Goal: Task Accomplishment & Management: Use online tool/utility

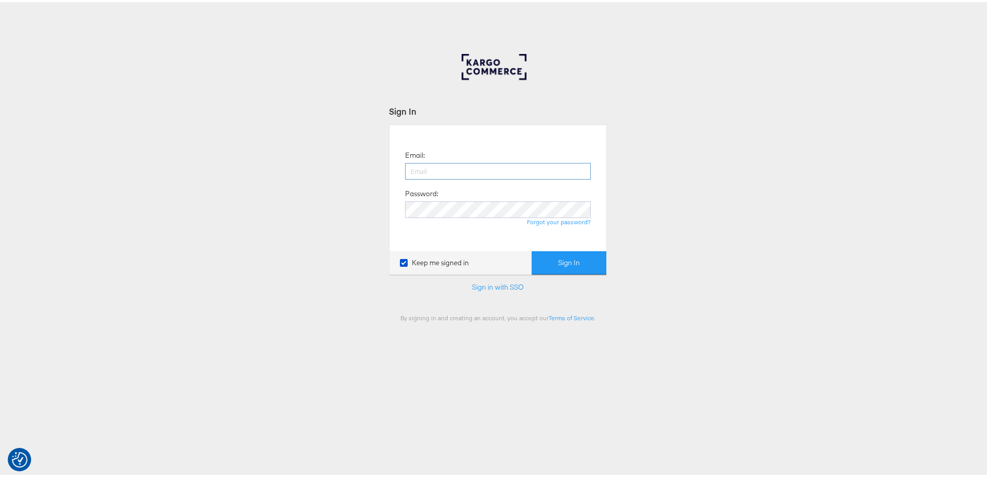
click at [507, 169] on input "email" at bounding box center [498, 169] width 186 height 17
type input "ashleigh.jones@ao.com"
click at [532, 249] on button "Sign In" at bounding box center [569, 260] width 75 height 23
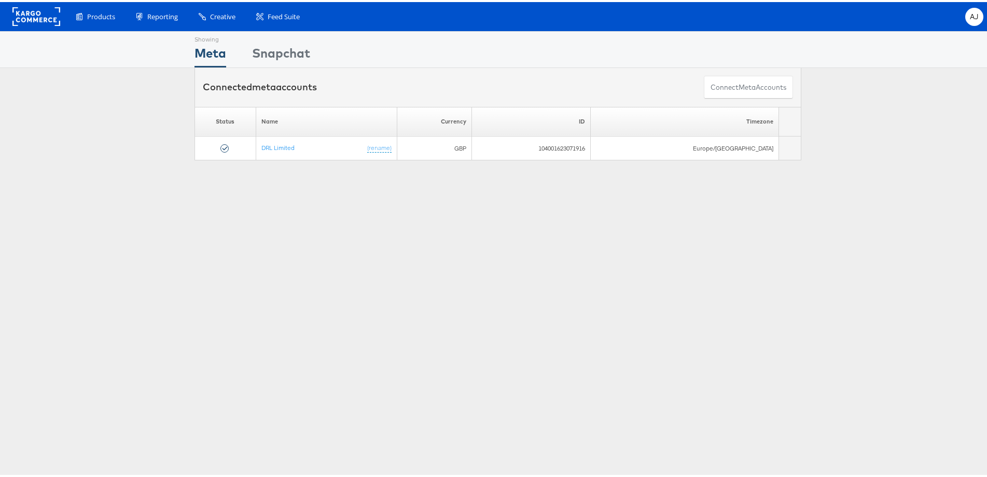
click at [54, 18] on rect at bounding box center [36, 14] width 48 height 19
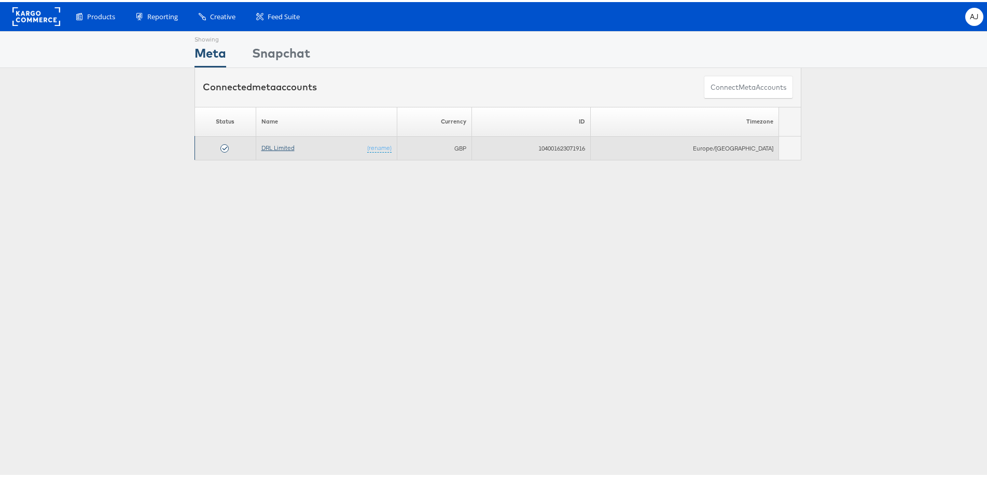
click at [286, 145] on link "DRL Limited" at bounding box center [277, 146] width 33 height 8
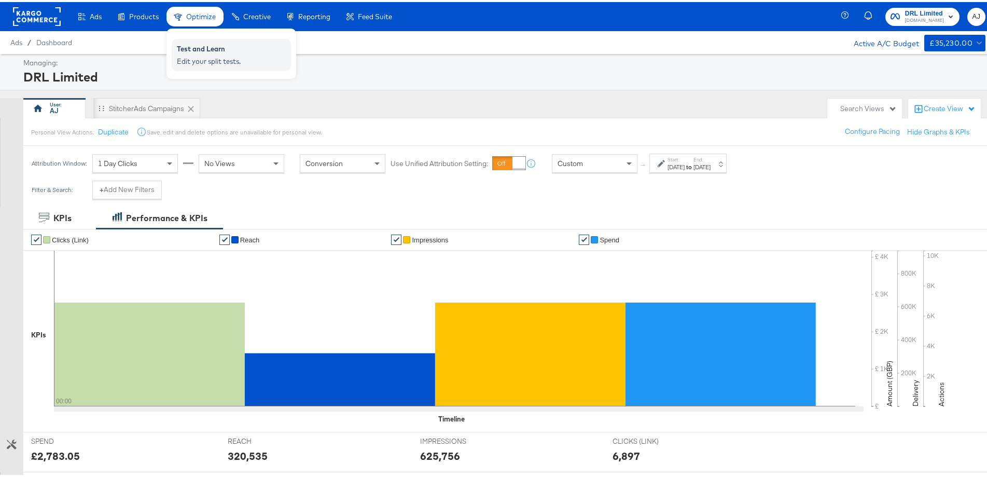
click at [190, 47] on div "Test and Learn" at bounding box center [231, 48] width 109 height 12
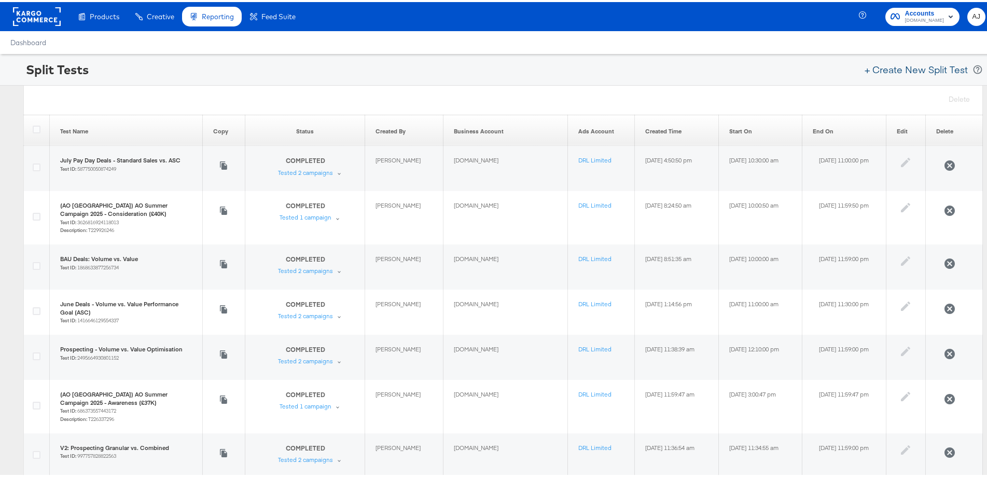
click at [907, 66] on button "+ Create New Split Test" at bounding box center [916, 67] width 113 height 23
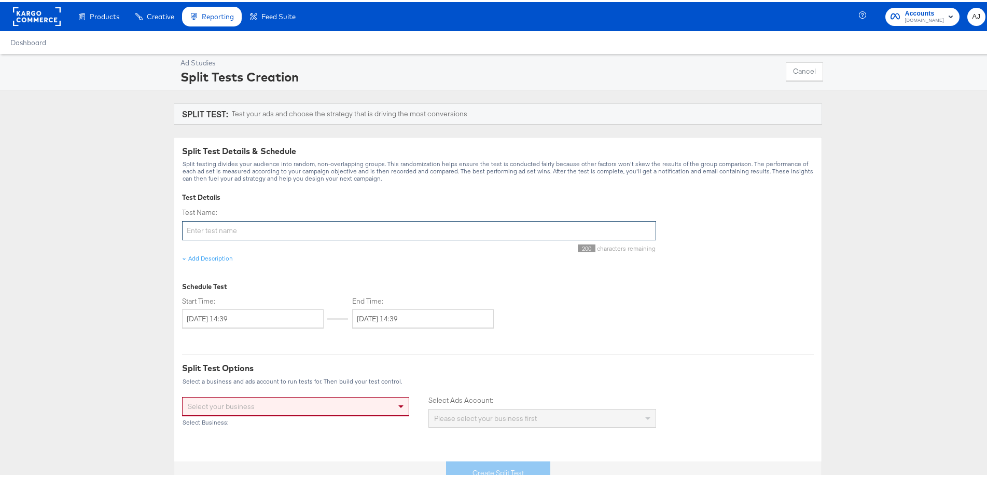
click at [305, 226] on input "Test Name:" at bounding box center [419, 228] width 474 height 19
drag, startPoint x: 336, startPoint y: 229, endPoint x: 248, endPoint y: 227, distance: 88.2
click at [248, 227] on input "BAU Deals (Value) - XX vs. Incremental" at bounding box center [419, 228] width 474 height 19
type input "BAU Deals (Value) - Standard vs. Incremental Attribution"
click at [141, 264] on div "Ad Studies Split Tests Creation Cancel SPLIT TEST: Test your ads and choose the…" at bounding box center [498, 267] width 996 height 430
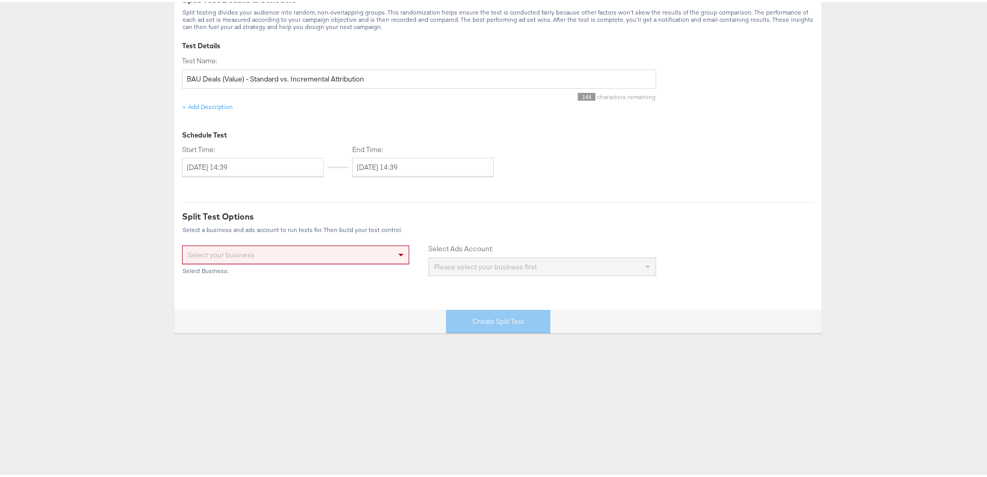
scroll to position [156, 0]
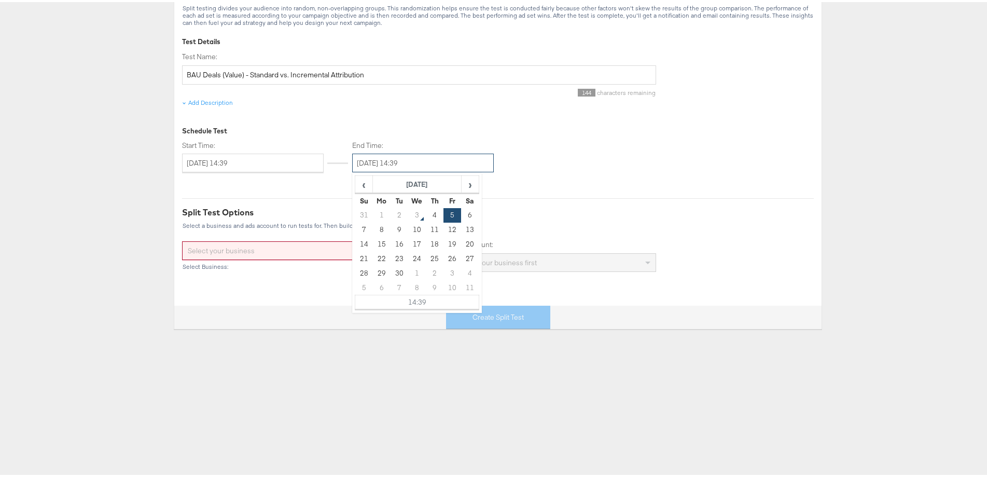
click at [415, 161] on input "[DATE] 14:39" at bounding box center [423, 160] width 142 height 19
click at [409, 240] on td "17" at bounding box center [417, 242] width 18 height 15
click at [408, 299] on td "14:39" at bounding box center [417, 300] width 124 height 15
click at [407, 203] on span "▲" at bounding box center [406, 199] width 21 height 21
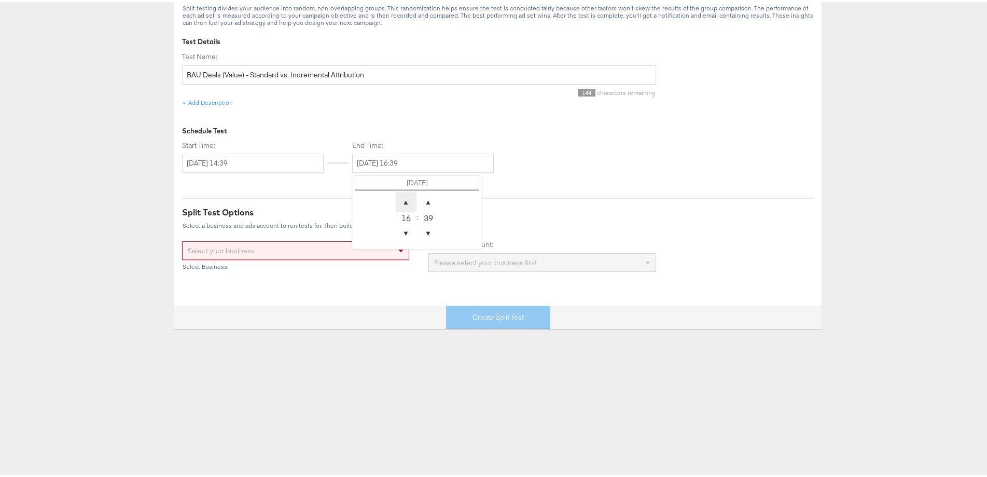
click at [407, 203] on span "▲" at bounding box center [406, 199] width 21 height 21
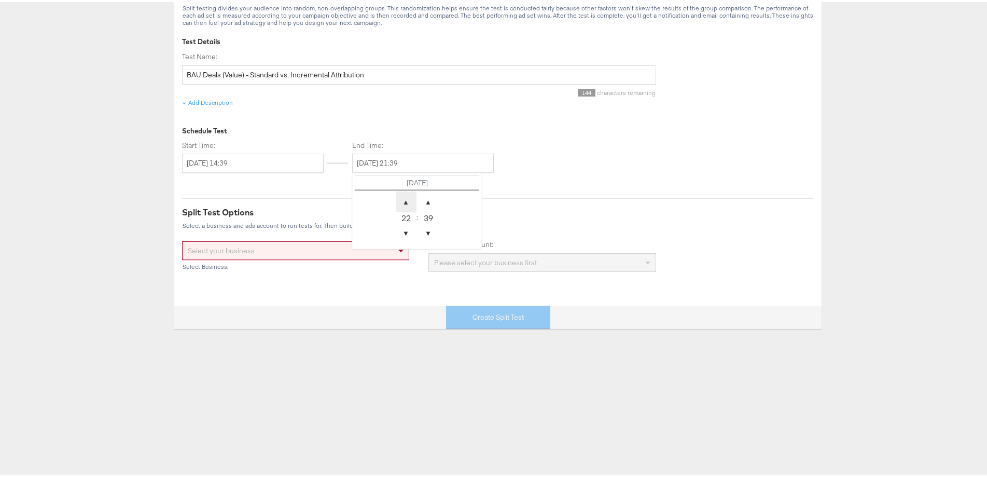
click at [407, 203] on span "▲" at bounding box center [406, 199] width 21 height 21
click at [402, 233] on span "▼" at bounding box center [406, 230] width 21 height 21
click at [428, 208] on span "▲" at bounding box center [428, 199] width 21 height 21
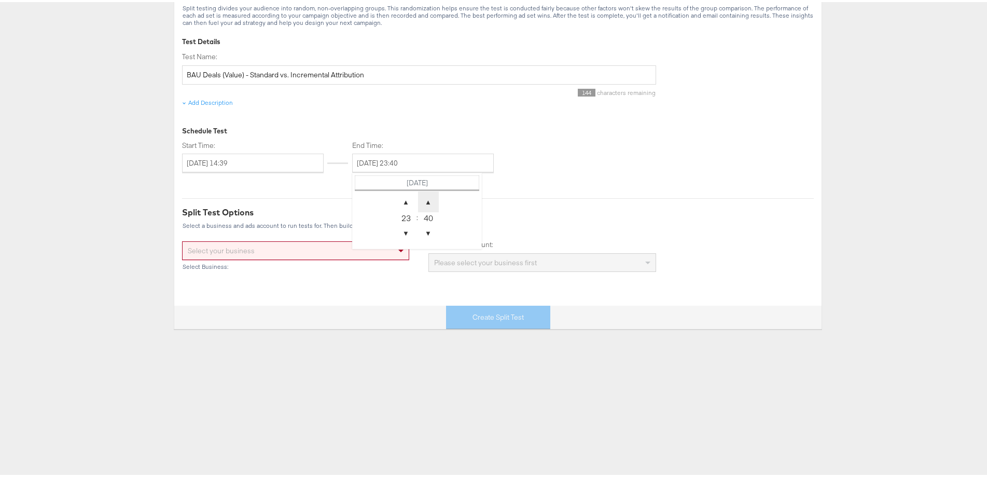
click at [428, 208] on span "▲" at bounding box center [428, 199] width 21 height 21
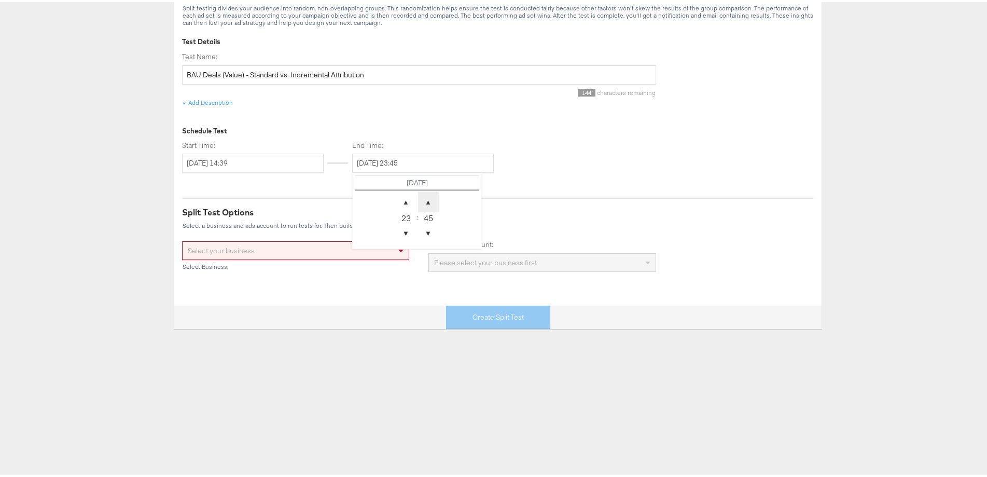
click at [428, 208] on span "▲" at bounding box center [428, 199] width 21 height 21
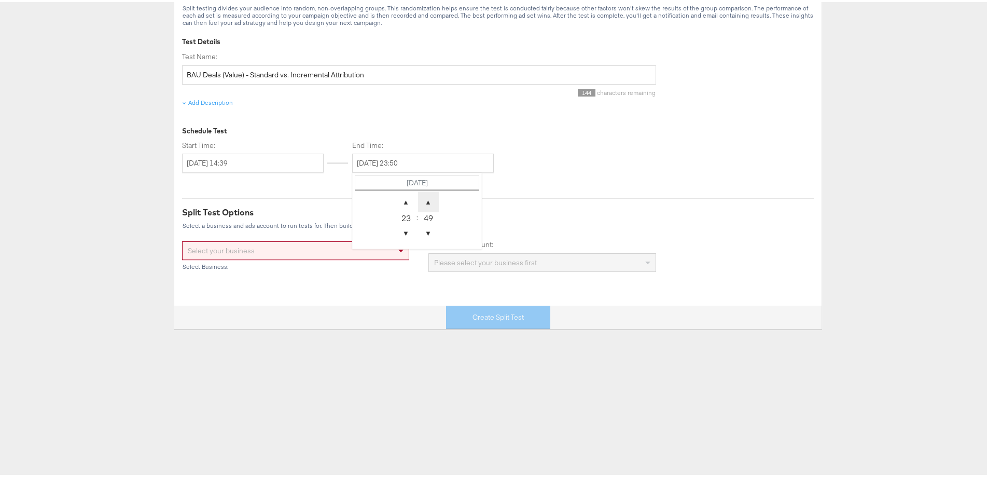
click at [428, 208] on span "▲" at bounding box center [428, 199] width 21 height 21
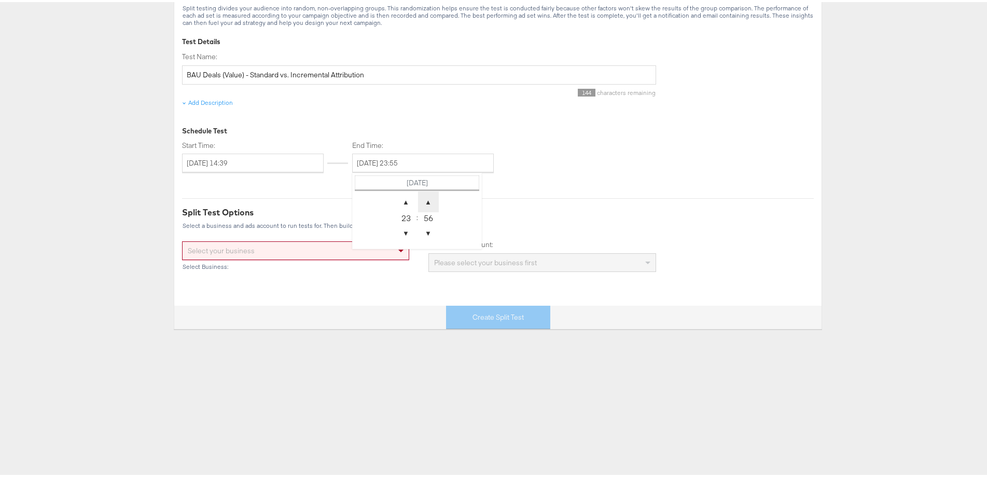
click at [428, 208] on span "▲" at bounding box center [428, 199] width 21 height 21
type input "[DATE] 23:59"
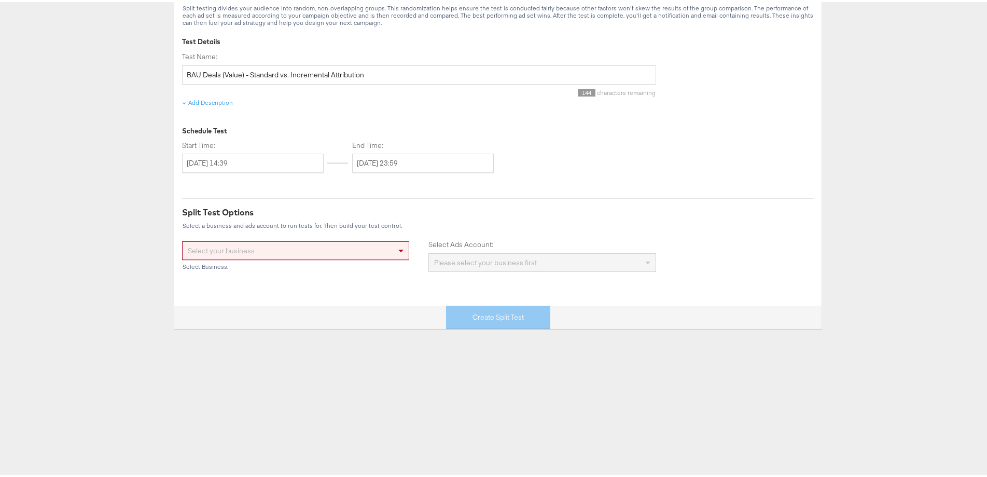
click at [107, 206] on div "Ad Studies Split Tests Creation Cancel SPLIT TEST: Test your ads and choose the…" at bounding box center [498, 111] width 996 height 430
click at [254, 254] on div "Select your business" at bounding box center [296, 249] width 226 height 18
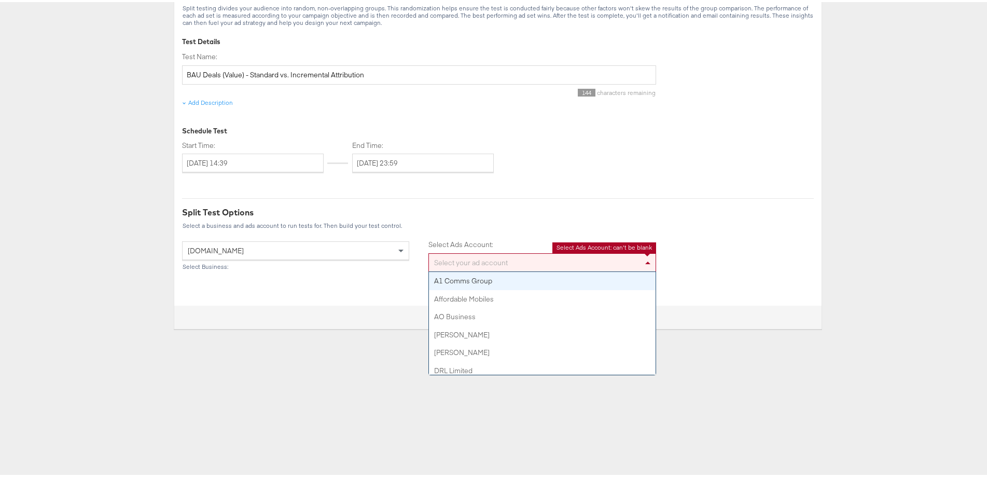
click at [523, 269] on div "Select your ad account A1 Comms Group Affordable Mobiles AO Business [PERSON_NA…" at bounding box center [541, 260] width 227 height 19
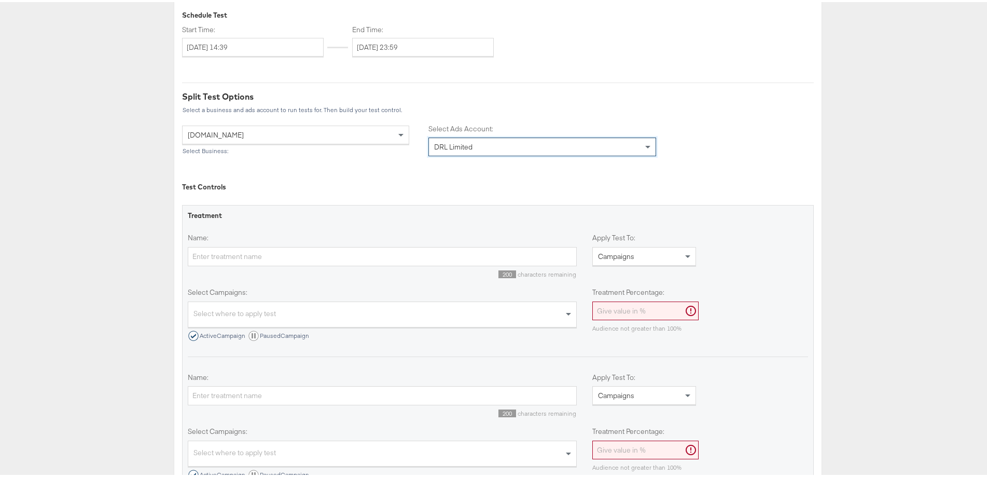
scroll to position [311, 0]
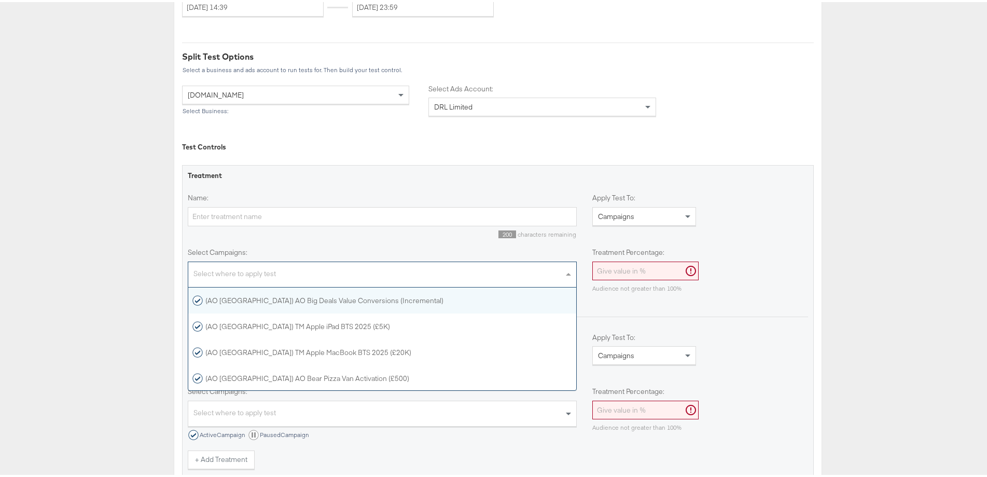
click at [239, 268] on div "Select where to apply test" at bounding box center [382, 273] width 388 height 22
paste input "(AO [GEOGRAPHIC_DATA]) AO Big Deals"
type input "(AO [GEOGRAPHIC_DATA]) AO Big Deals"
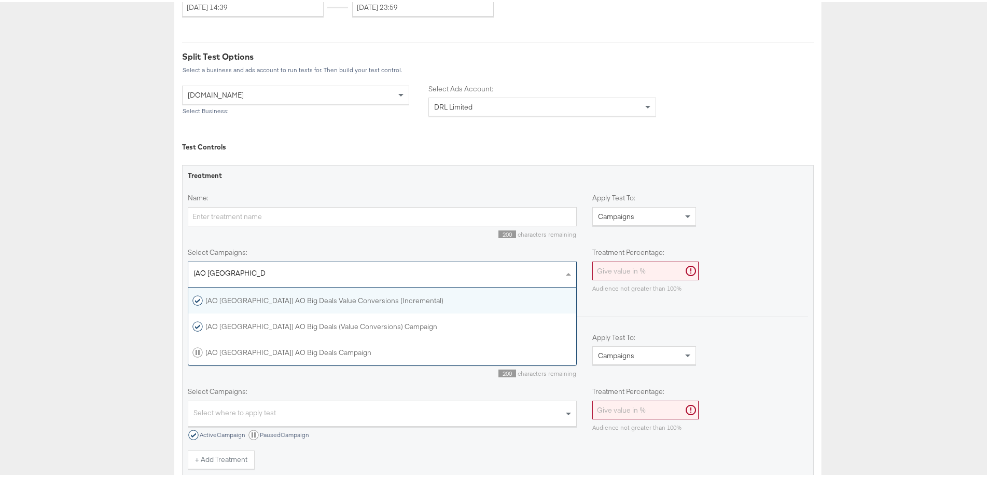
scroll to position [69, 379]
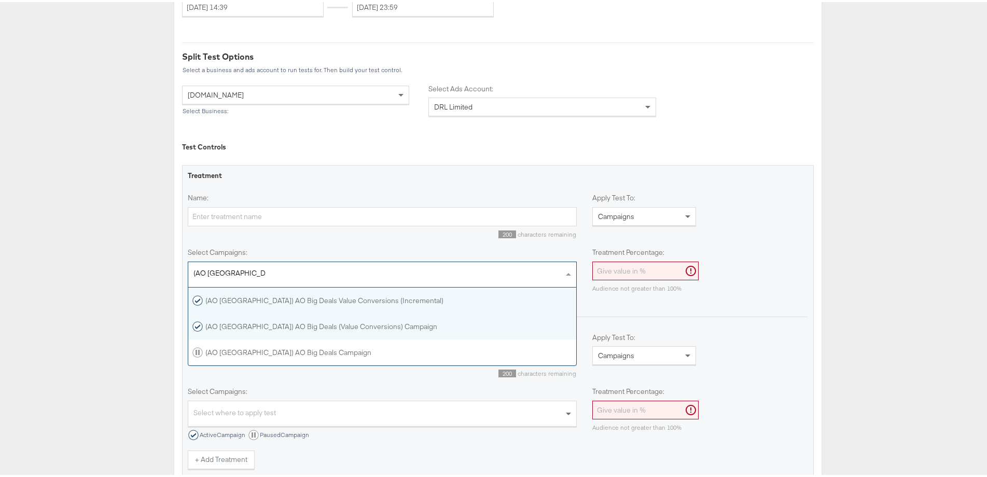
click at [414, 326] on div "(AO [GEOGRAPHIC_DATA]) AO Big Deals (Value Conversions) Campaign" at bounding box center [382, 324] width 380 height 10
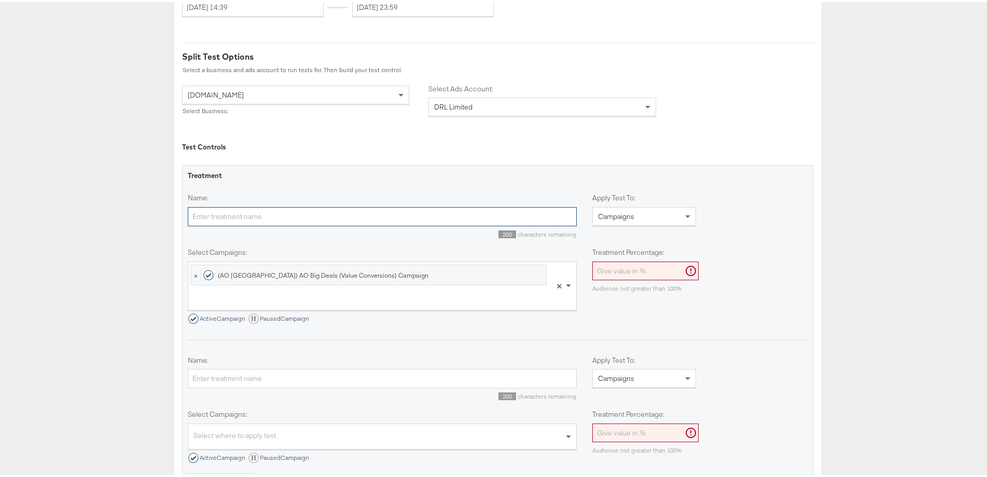
click at [255, 213] on input "Name:" at bounding box center [382, 214] width 389 height 19
type input "BAU - Standard Attribution"
click at [616, 274] on input "Treatment Percentage:" at bounding box center [645, 268] width 106 height 19
type input "50"
click at [102, 266] on div "Ad Studies Split Tests Creation Cancel SPLIT TEST: Test your ads and choose the…" at bounding box center [498, 137] width 996 height 793
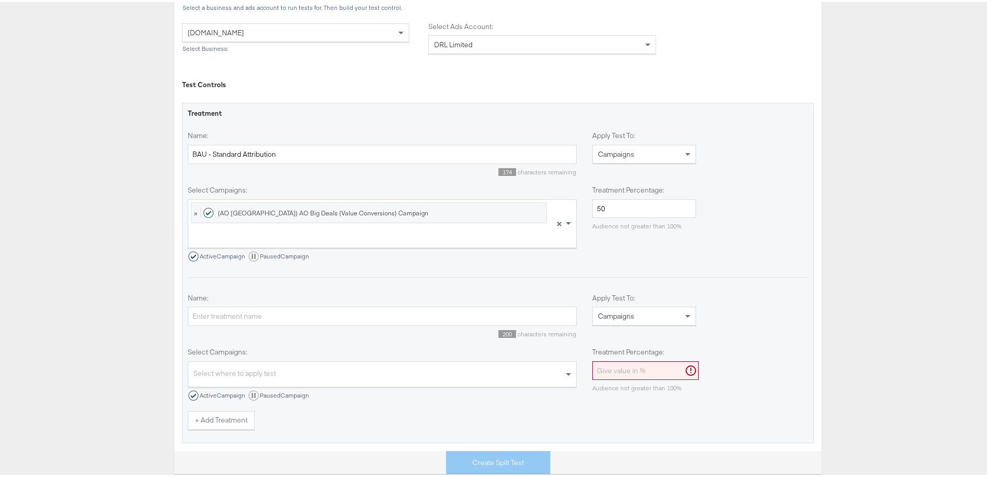
scroll to position [415, 0]
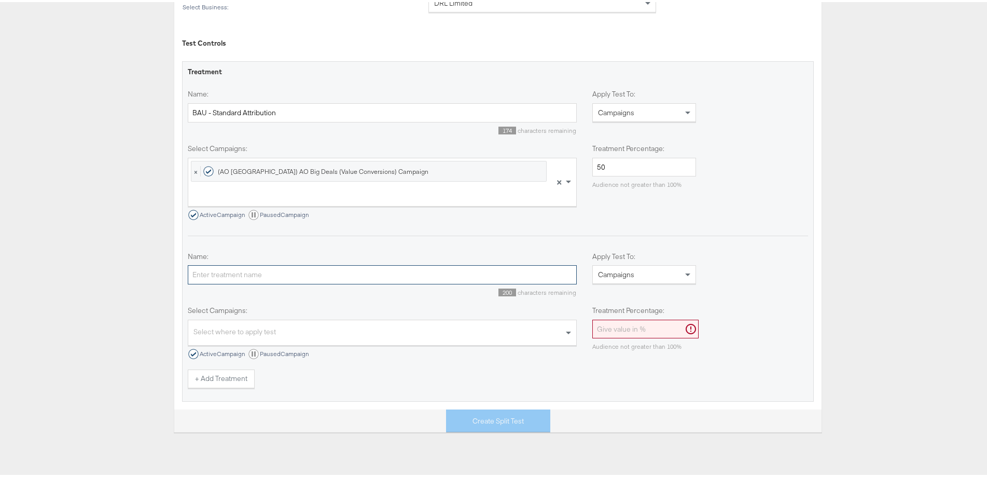
click at [215, 270] on input "Name:" at bounding box center [382, 272] width 389 height 19
type input "TEST - Incremental Attribution"
click at [346, 330] on div "Select where to apply test" at bounding box center [382, 332] width 388 height 22
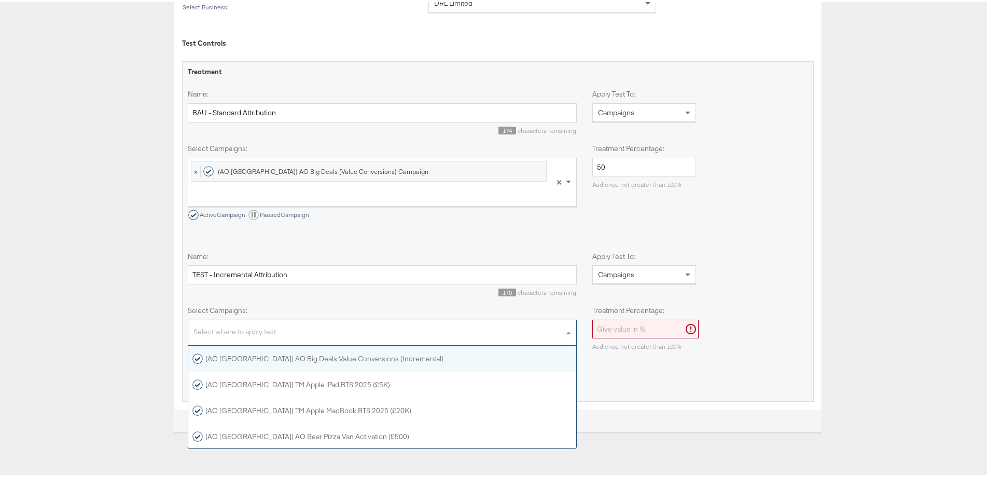
scroll to position [9, 9]
paste input "(AO [GEOGRAPHIC_DATA]) AO Big Deals"
type input "(AO [GEOGRAPHIC_DATA]) AO Big Deals"
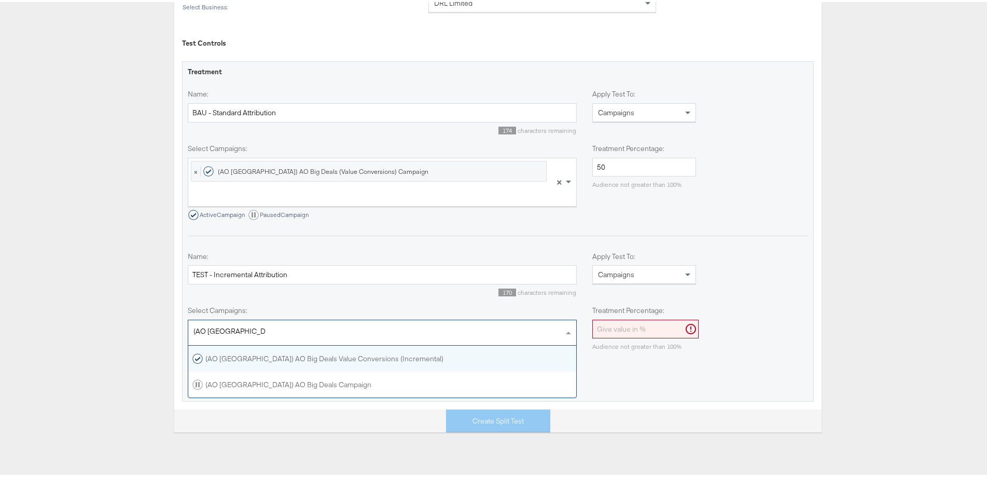
scroll to position [43, 379]
click at [366, 360] on div "(AO [GEOGRAPHIC_DATA]) AO Big Deals Value Conversions (Incremental)" at bounding box center [317, 356] width 251 height 10
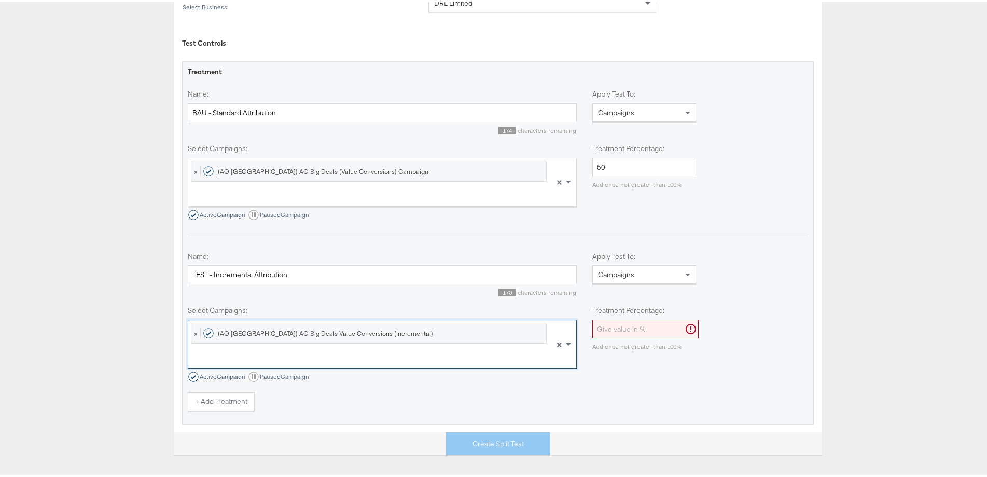
click at [646, 327] on input "Treatment Percentage:" at bounding box center [645, 326] width 106 height 19
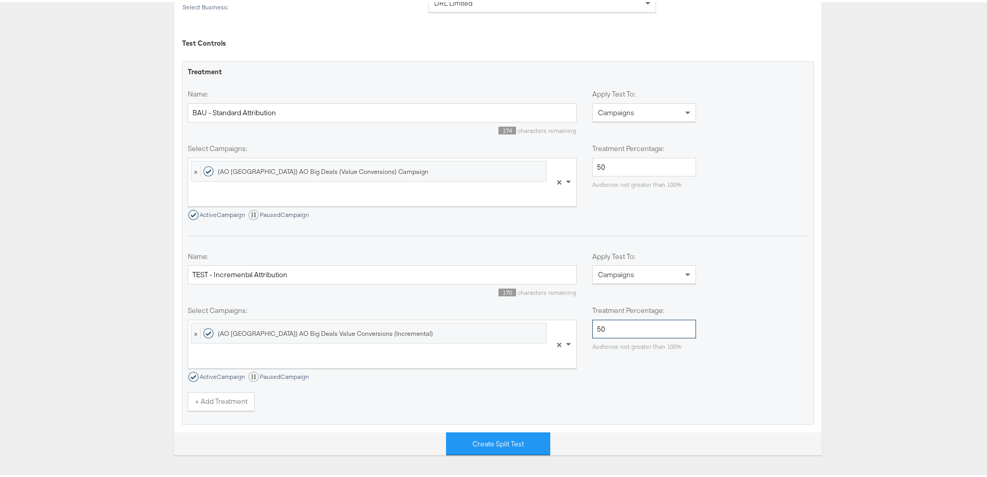
type input "50"
click at [953, 323] on div "Ad Studies Split Tests Creation Cancel SPLIT TEST: Test your ads and choose the…" at bounding box center [498, 45] width 996 height 816
click at [489, 440] on button "Create Split Test" at bounding box center [498, 441] width 104 height 23
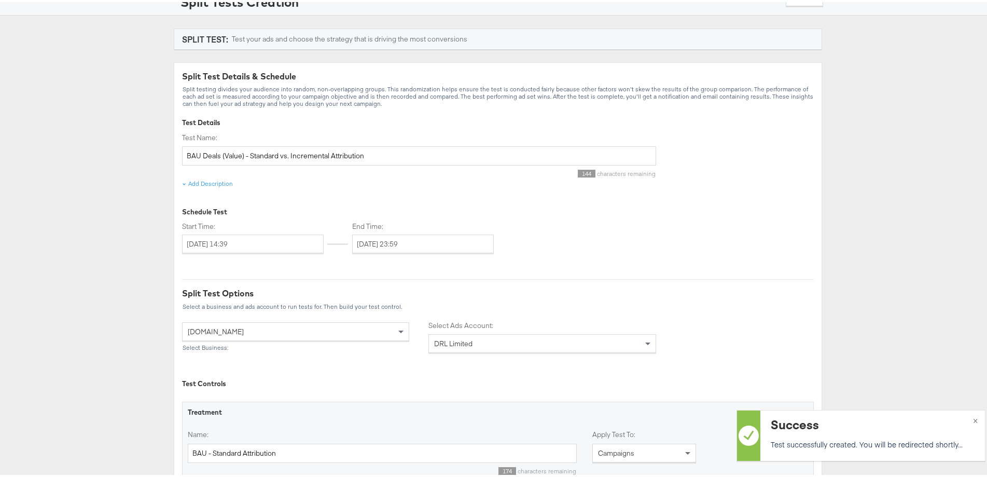
scroll to position [0, 0]
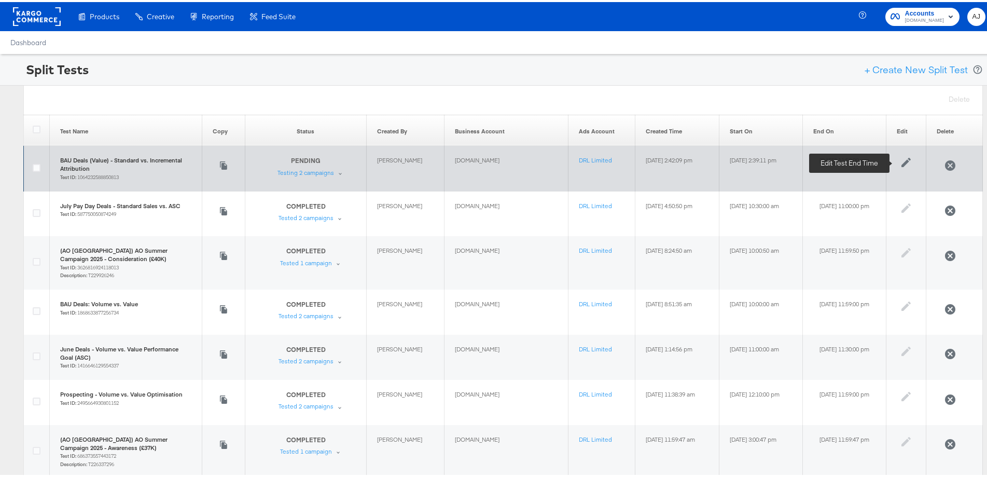
click at [909, 160] on icon at bounding box center [906, 160] width 12 height 12
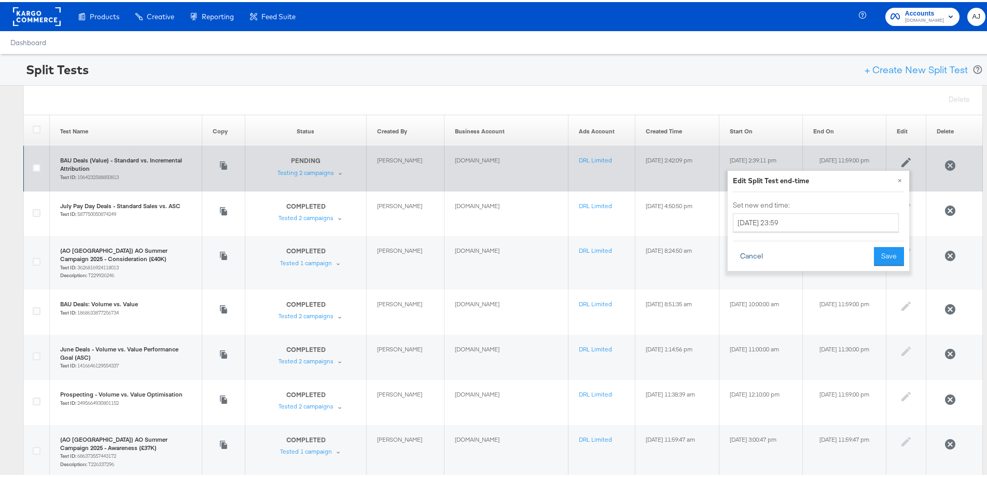
click at [754, 258] on button "Cancel" at bounding box center [751, 254] width 37 height 19
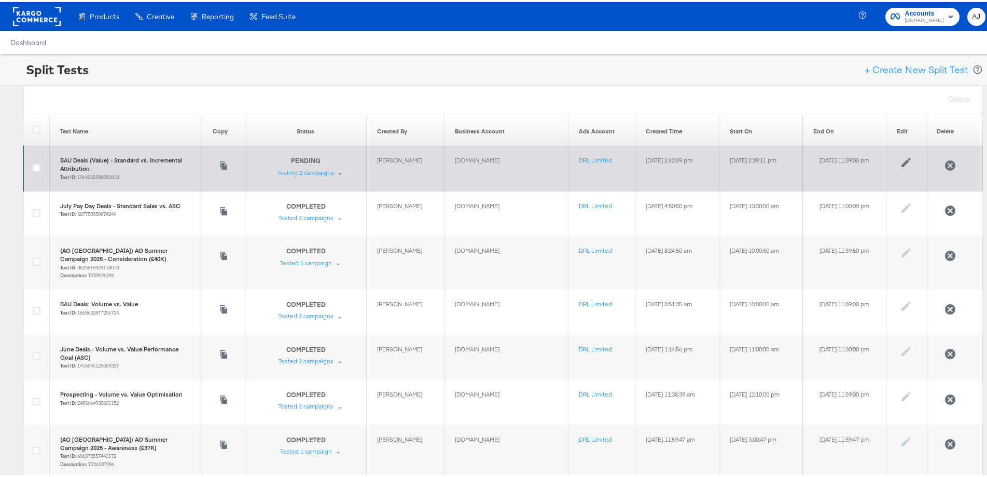
click at [323, 172] on div "PENDING Test is pending Testing 2 campaigns" at bounding box center [311, 164] width 69 height 20
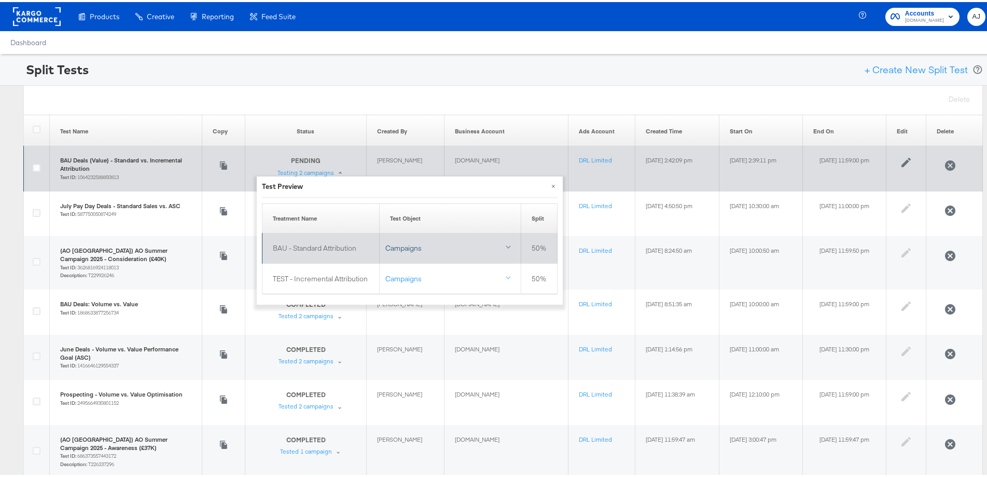
click at [508, 243] on div at bounding box center [508, 244] width 5 height 5
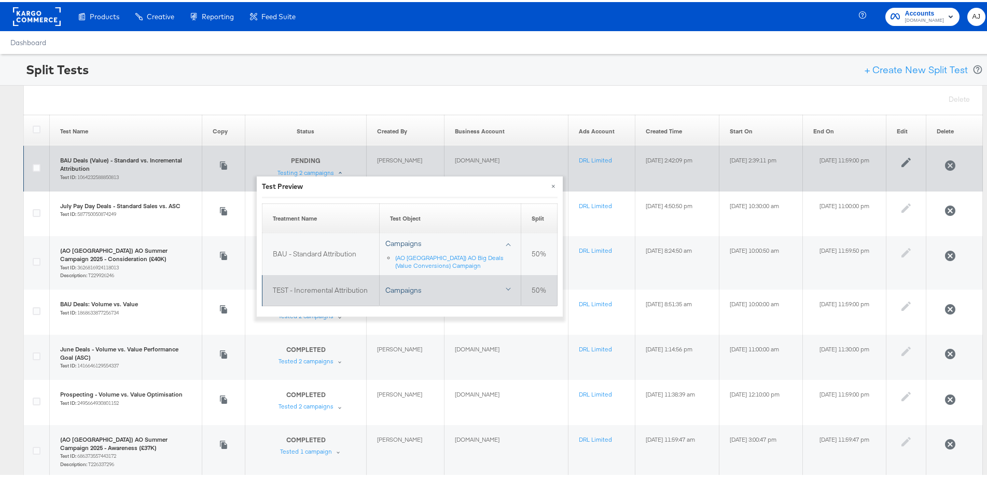
click at [504, 291] on div "Campaigns" at bounding box center [450, 288] width 130 height 10
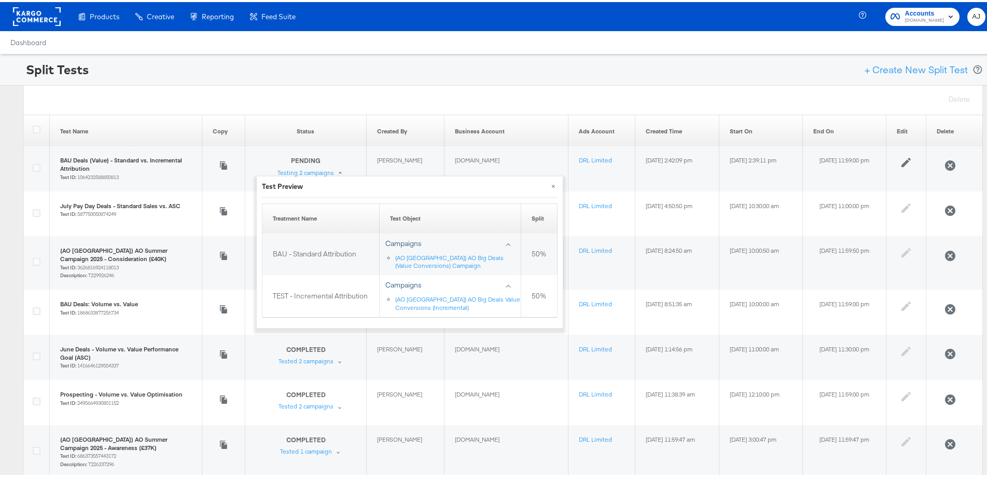
click at [406, 71] on div "Split Tests + Create New Split Test" at bounding box center [498, 68] width 996 height 32
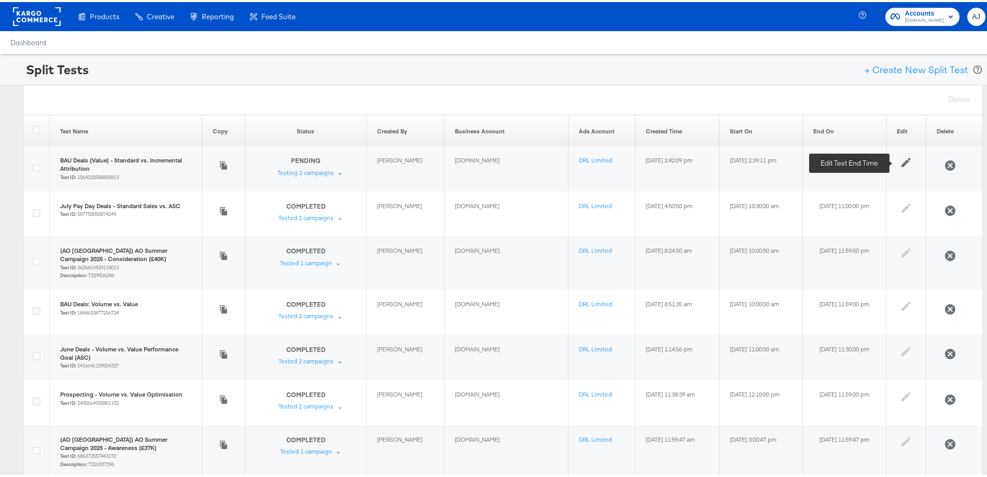
click at [903, 161] on icon at bounding box center [905, 160] width 9 height 9
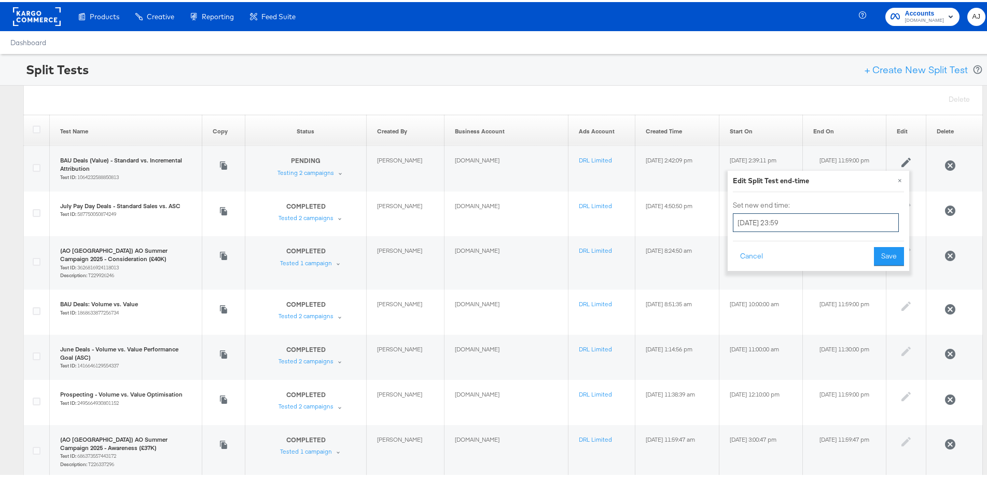
click at [760, 218] on input "[DATE] 23:59" at bounding box center [816, 220] width 166 height 19
click at [761, 180] on div "Edit Split Test end-time" at bounding box center [818, 179] width 171 height 10
click at [768, 175] on div "Edit Split Test end-time" at bounding box center [818, 179] width 171 height 10
click at [804, 176] on div "Edit Split Test end-time" at bounding box center [818, 179] width 171 height 10
click at [899, 178] on button "×" at bounding box center [900, 178] width 19 height 19
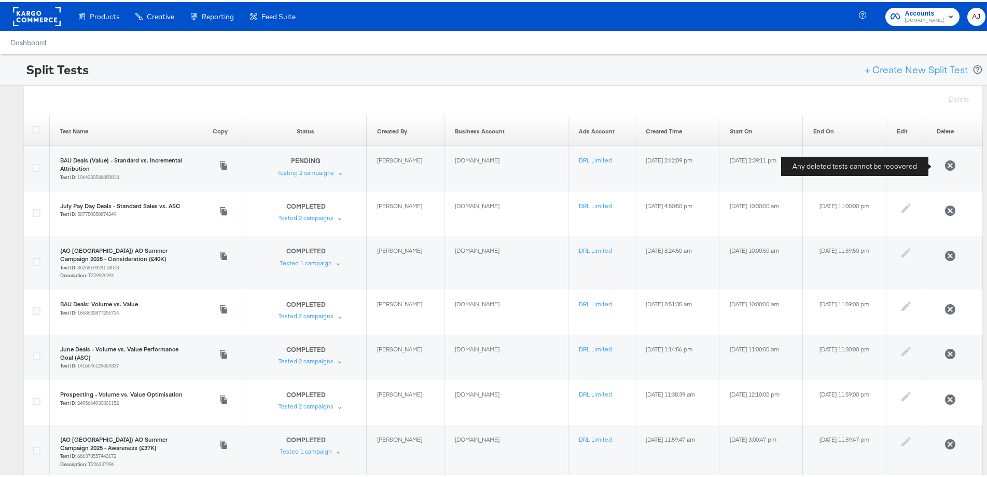
click at [940, 167] on button at bounding box center [950, 163] width 27 height 19
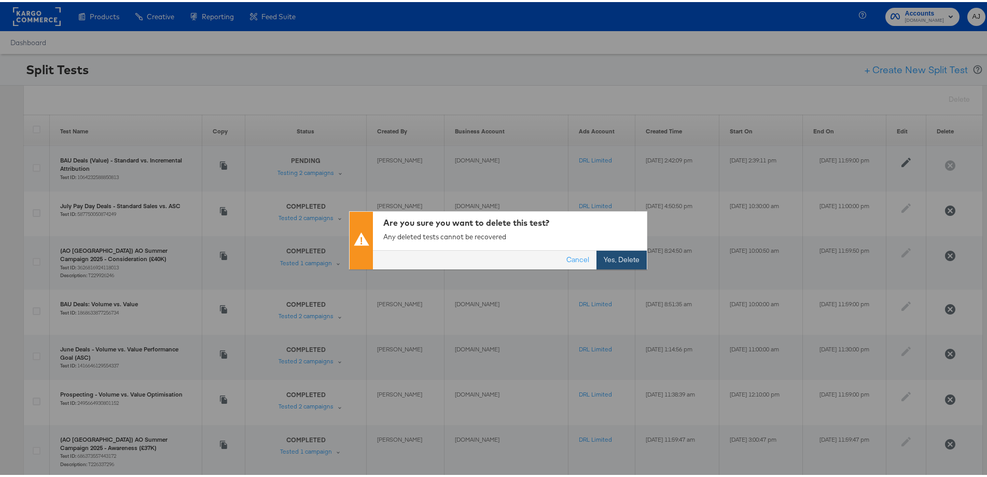
click at [598, 255] on button "Yes, Delete" at bounding box center [621, 258] width 50 height 19
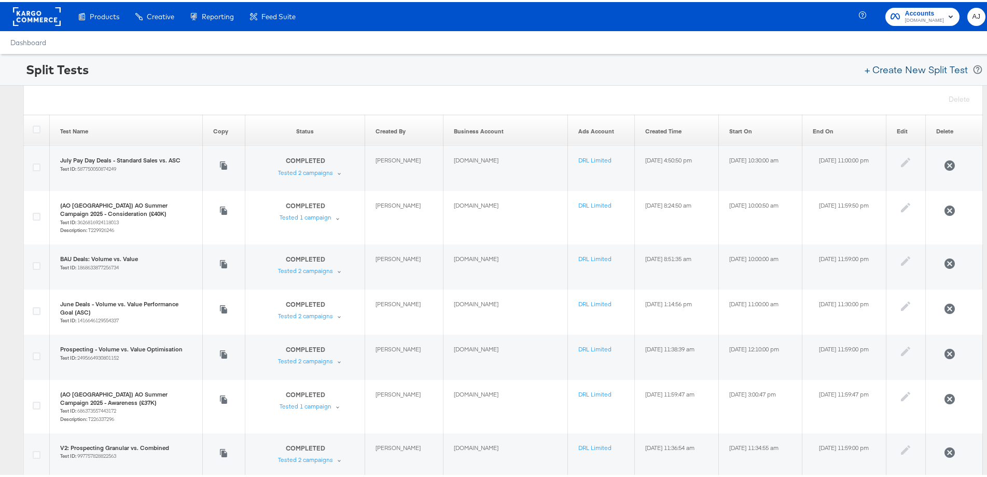
click at [897, 72] on button "+ Create New Split Test" at bounding box center [916, 67] width 113 height 23
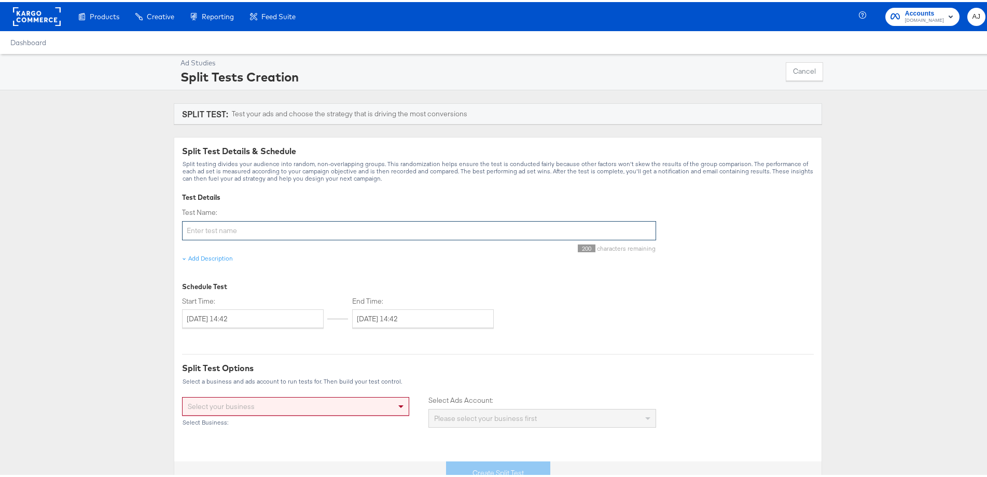
click at [228, 220] on input "Test Name:" at bounding box center [419, 228] width 474 height 19
type input "D"
type input "Big Deals (Value) - Standard vs. Incremental Attribution"
click at [252, 310] on input "[DATE] 14:42" at bounding box center [253, 316] width 142 height 19
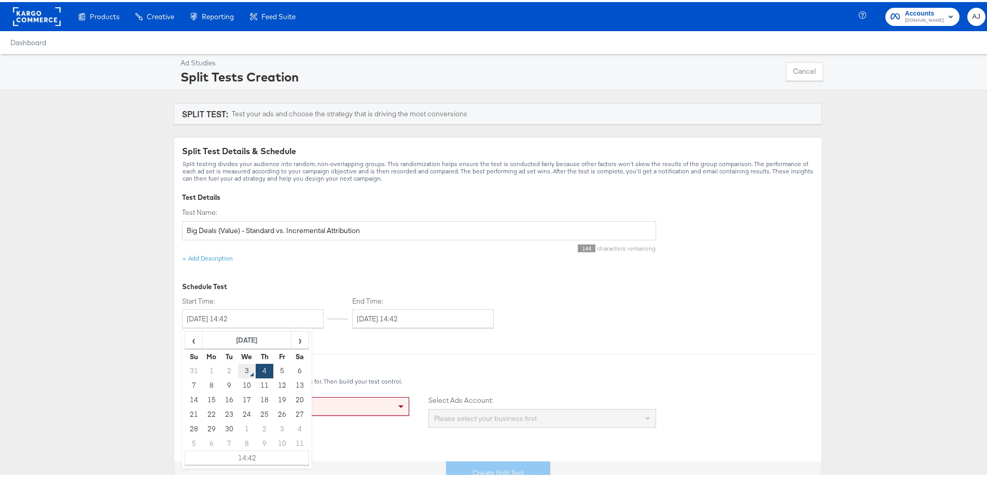
click at [242, 366] on td "3" at bounding box center [247, 369] width 18 height 15
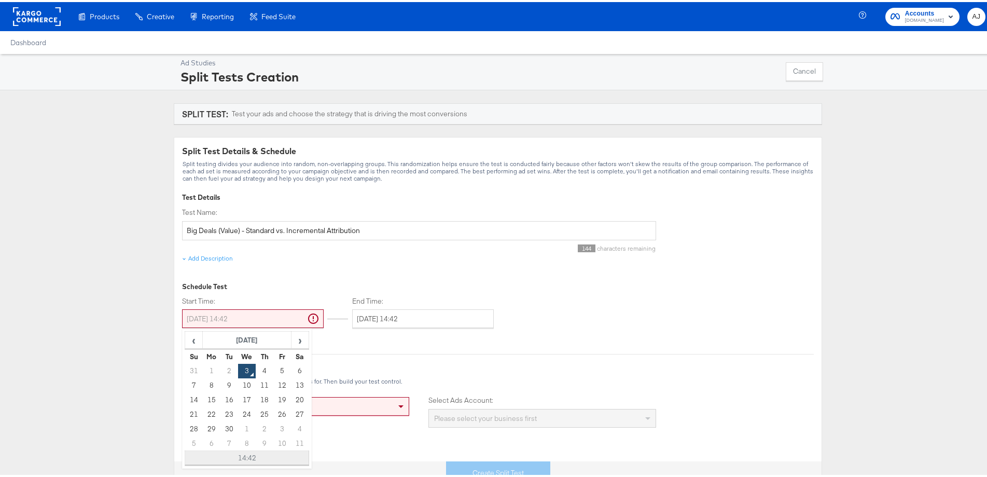
click at [232, 456] on td "14:42" at bounding box center [247, 456] width 124 height 15
click at [235, 356] on span "▲" at bounding box center [236, 355] width 21 height 21
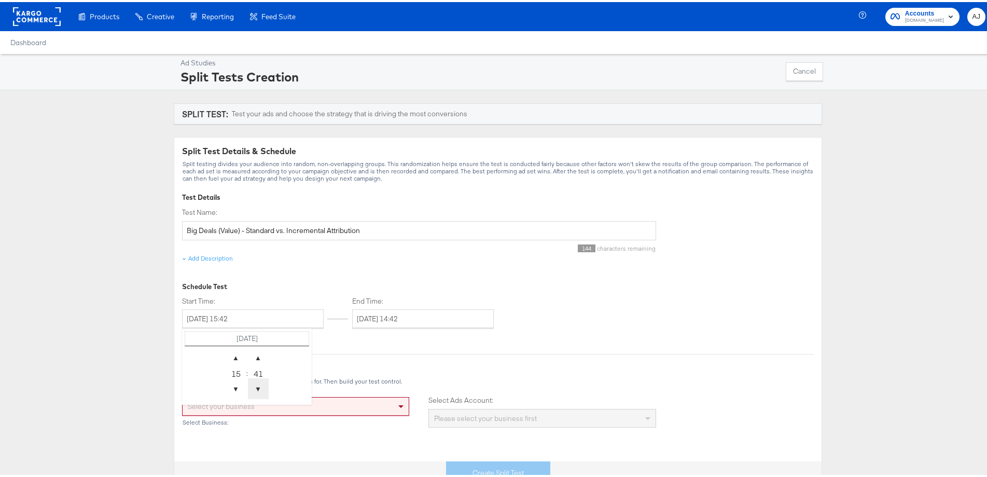
click at [250, 384] on span "▼" at bounding box center [258, 386] width 21 height 21
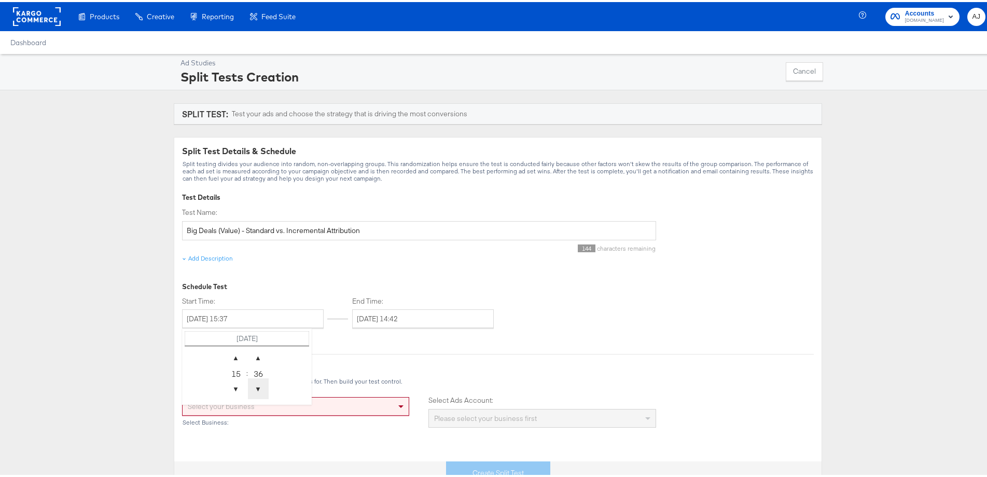
click at [250, 384] on span "▼" at bounding box center [258, 386] width 21 height 21
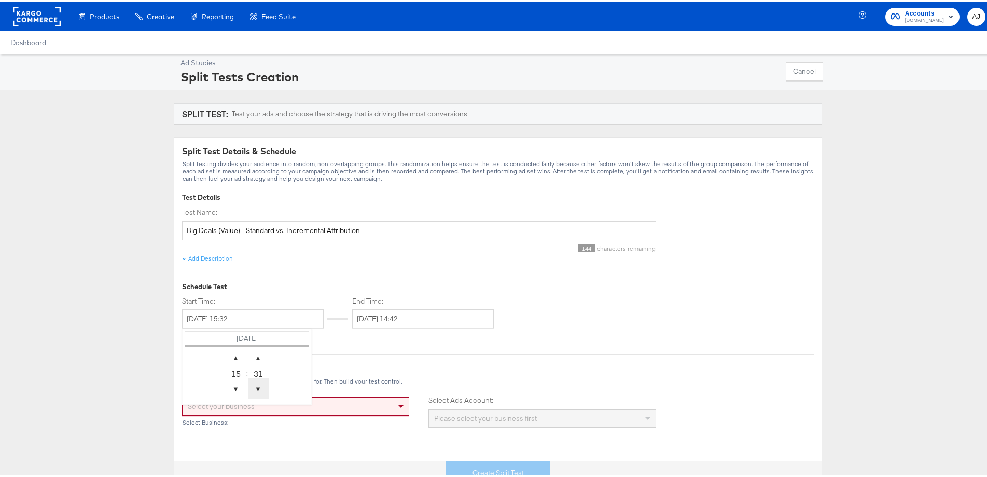
click at [250, 384] on span "▼" at bounding box center [258, 386] width 21 height 21
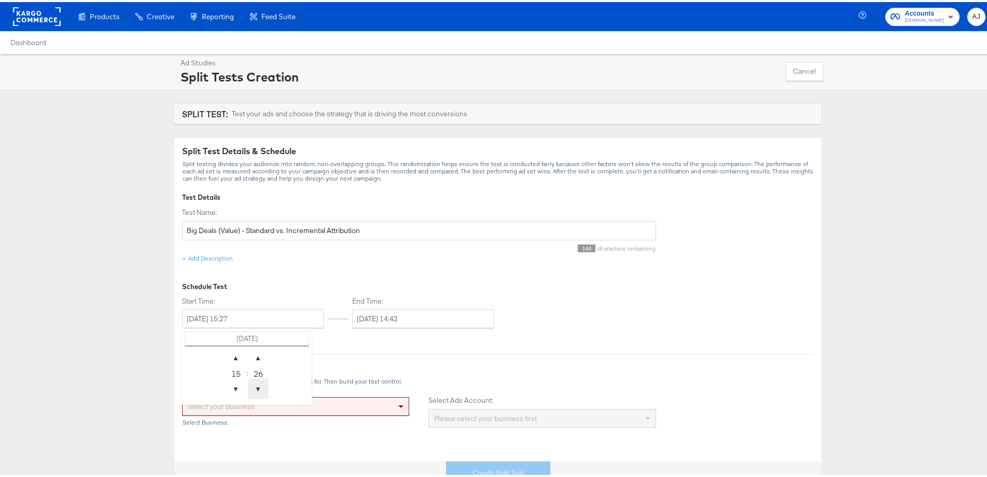
click at [250, 384] on span "▼" at bounding box center [258, 386] width 21 height 21
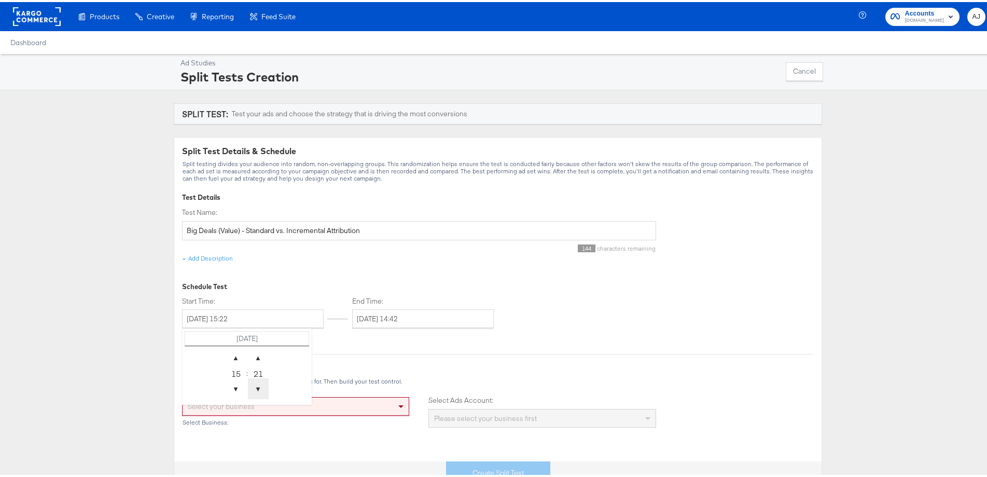
click at [250, 384] on span "▼" at bounding box center [258, 386] width 21 height 21
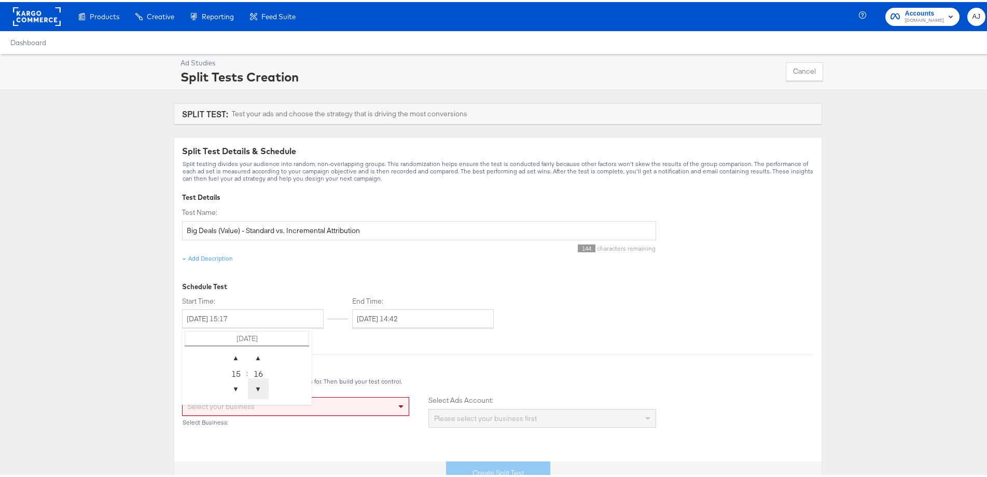
click at [250, 384] on span "▼" at bounding box center [258, 386] width 21 height 21
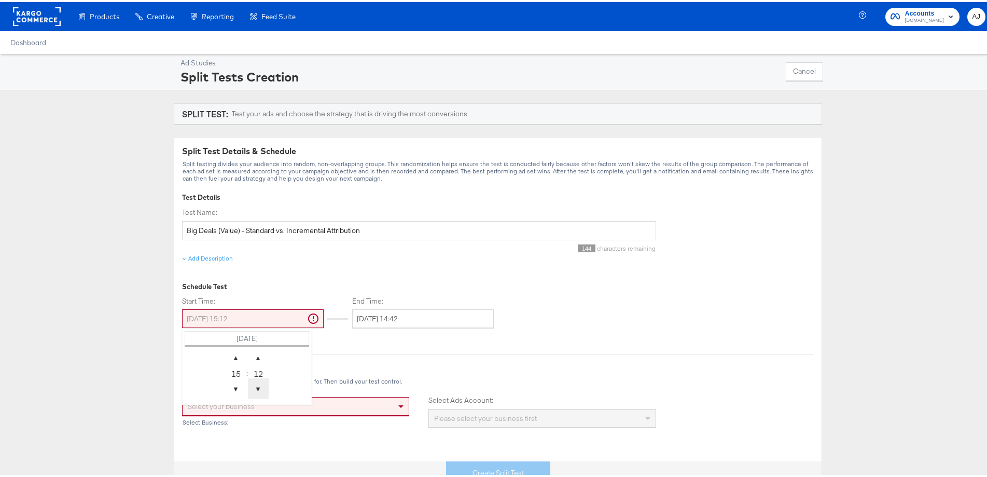
click at [250, 384] on span "▼" at bounding box center [258, 386] width 21 height 21
click at [256, 353] on span "▲" at bounding box center [258, 355] width 21 height 21
click at [255, 353] on span "▲" at bounding box center [258, 355] width 21 height 21
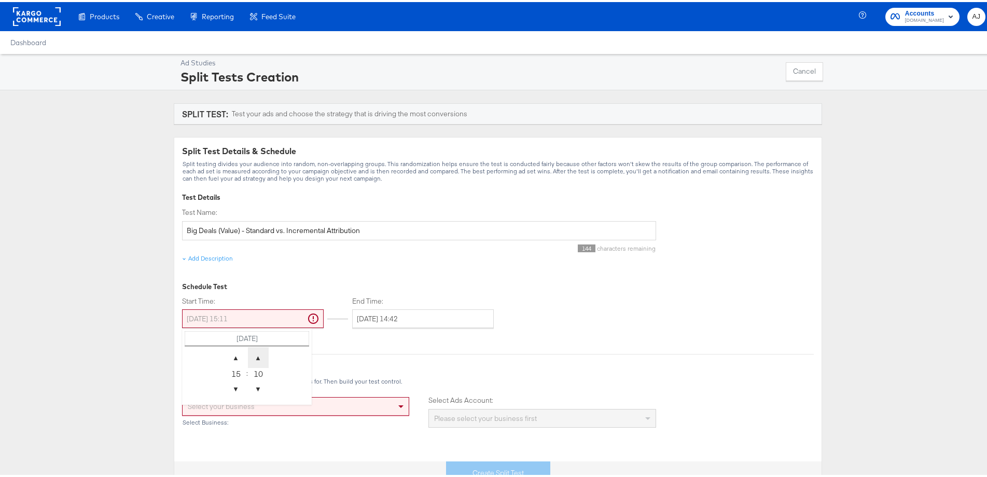
click at [255, 353] on span "▲" at bounding box center [258, 355] width 21 height 21
type input "[DATE] 15:15"
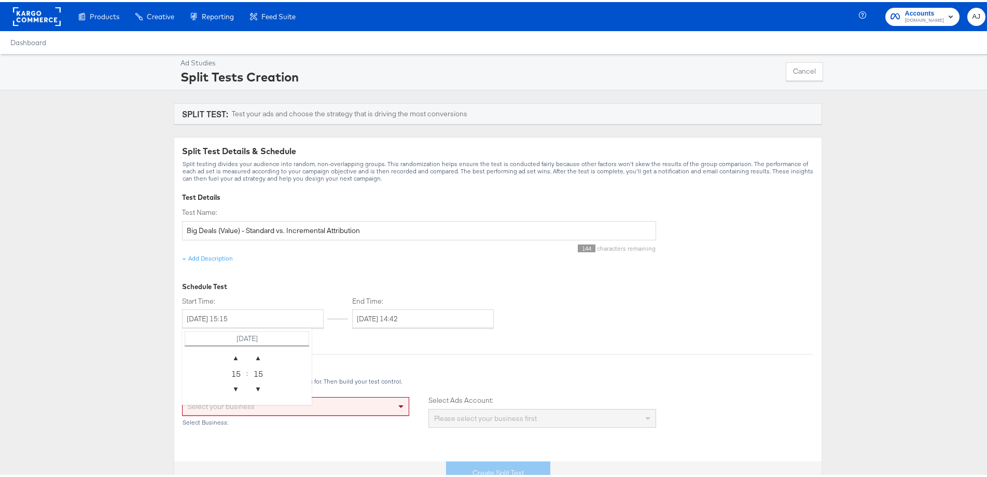
click at [142, 351] on div "Ad Studies Split Tests Creation Cancel SPLIT TEST: Test your ads and choose the…" at bounding box center [498, 267] width 996 height 430
click at [386, 315] on input "[DATE] 14:42" at bounding box center [423, 316] width 142 height 19
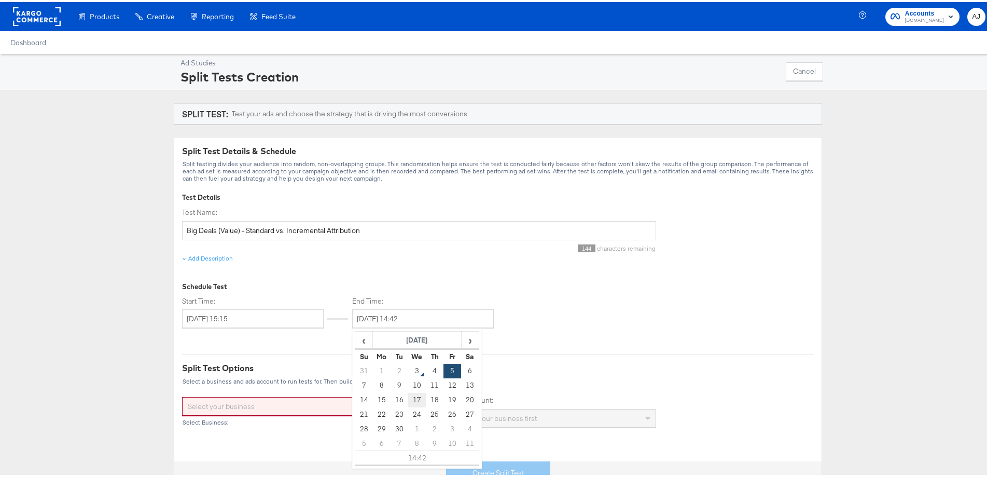
click at [409, 396] on td "17" at bounding box center [417, 398] width 18 height 15
click at [413, 448] on td "8" at bounding box center [417, 441] width 18 height 15
click at [357, 342] on span "‹" at bounding box center [364, 338] width 16 height 16
click at [415, 400] on td "17" at bounding box center [417, 398] width 18 height 15
click at [410, 453] on td "14:42" at bounding box center [417, 456] width 124 height 15
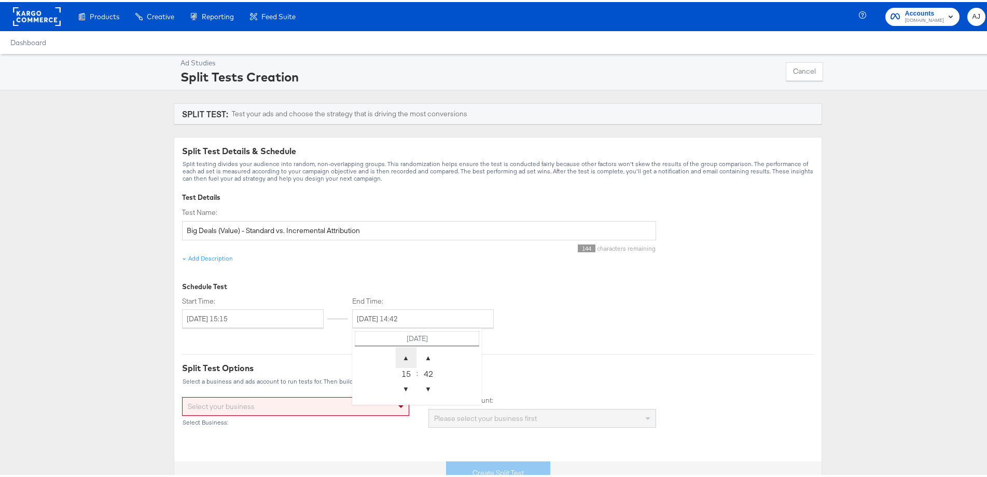
click at [402, 355] on span "▲" at bounding box center [406, 355] width 21 height 21
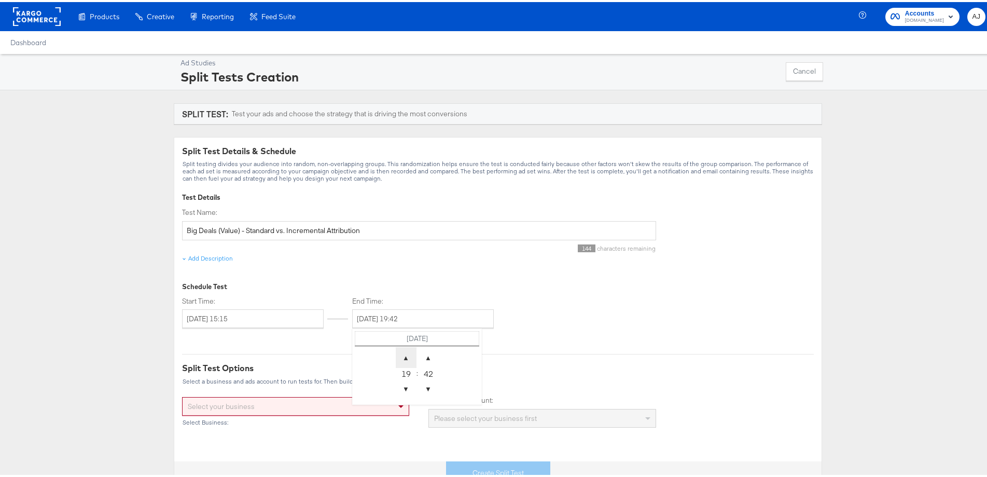
click at [402, 355] on span "▲" at bounding box center [406, 355] width 21 height 21
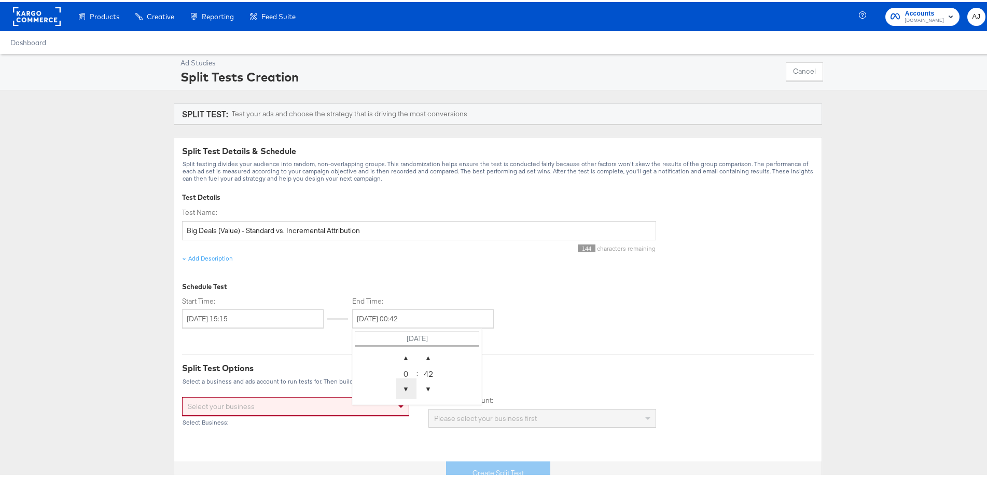
click at [404, 387] on span "▼" at bounding box center [406, 386] width 21 height 21
click at [424, 359] on span "▲" at bounding box center [428, 355] width 21 height 21
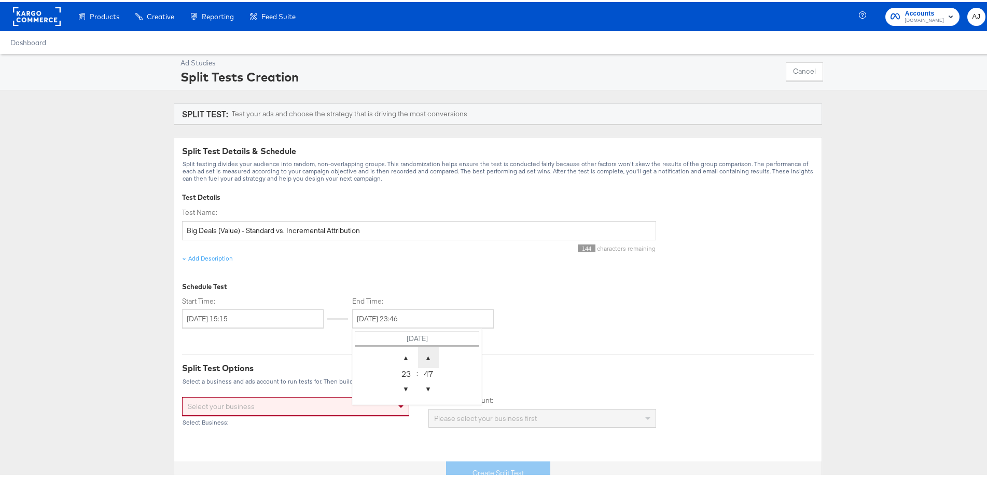
click at [424, 359] on span "▲" at bounding box center [428, 355] width 21 height 21
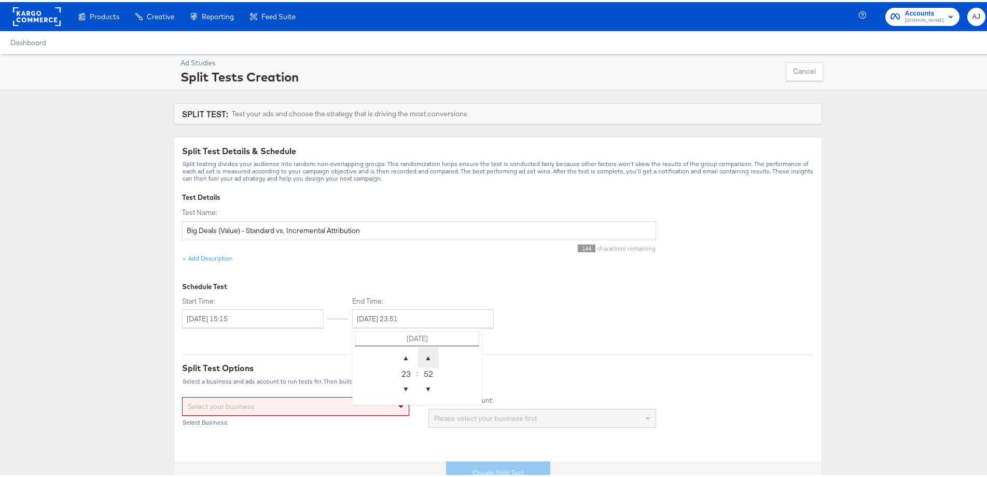
click at [424, 359] on span "▲" at bounding box center [428, 355] width 21 height 21
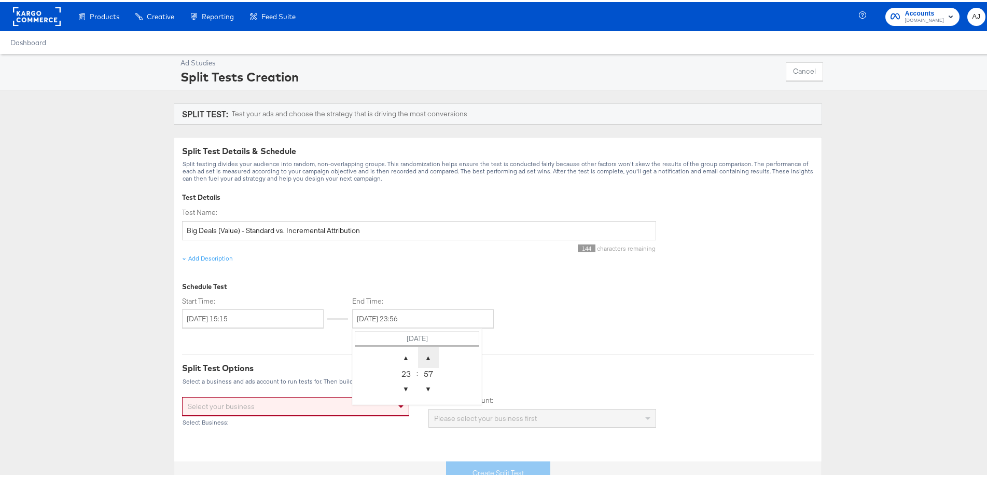
click at [424, 359] on span "▲" at bounding box center [428, 355] width 21 height 21
type input "[DATE] 23:59"
click at [108, 312] on div "Ad Studies Split Tests Creation Cancel SPLIT TEST: Test your ads and choose the…" at bounding box center [498, 267] width 996 height 430
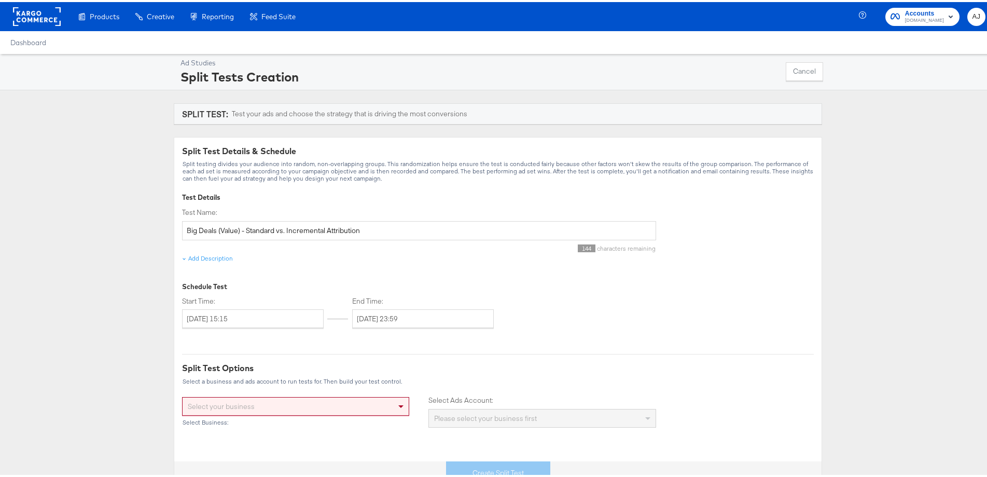
click at [120, 284] on div "Ad Studies Split Tests Creation Cancel SPLIT TEST: Test your ads and choose the…" at bounding box center [498, 267] width 996 height 430
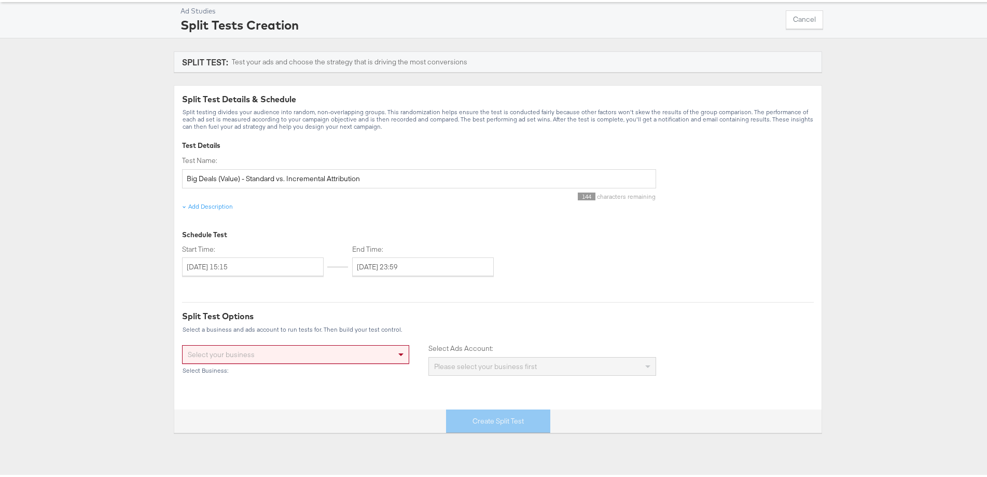
scroll to position [104, 0]
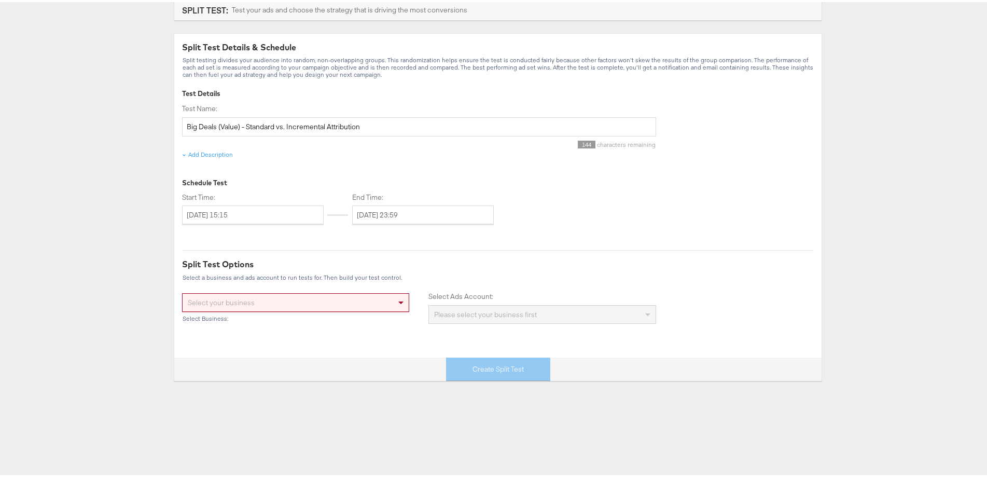
click at [244, 296] on div "Select your business" at bounding box center [296, 300] width 226 height 18
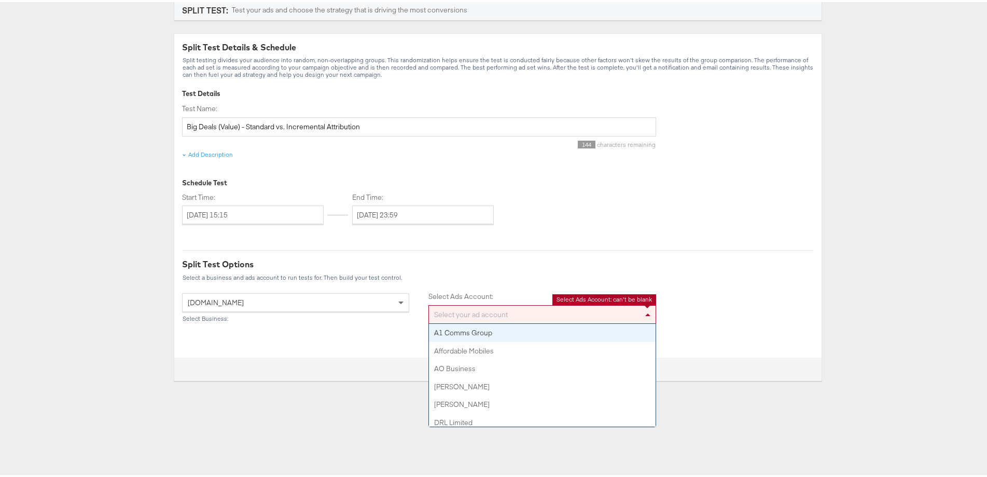
click at [455, 321] on div "Select your ad account A1 Comms Group Affordable Mobiles AO Business [PERSON_NA…" at bounding box center [541, 312] width 227 height 19
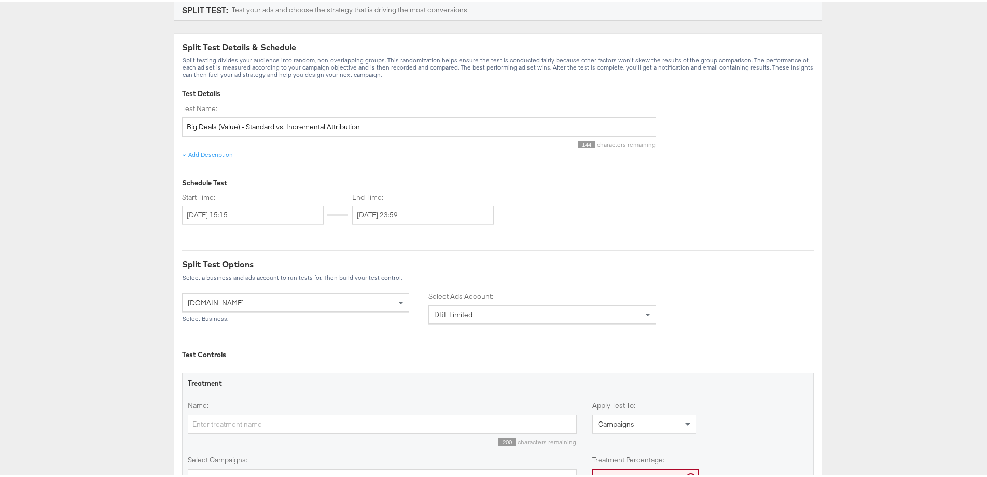
click at [161, 286] on div "Ad Studies Split Tests Creation Cancel SPLIT TEST: Test your ads and choose the…" at bounding box center [498, 333] width 996 height 770
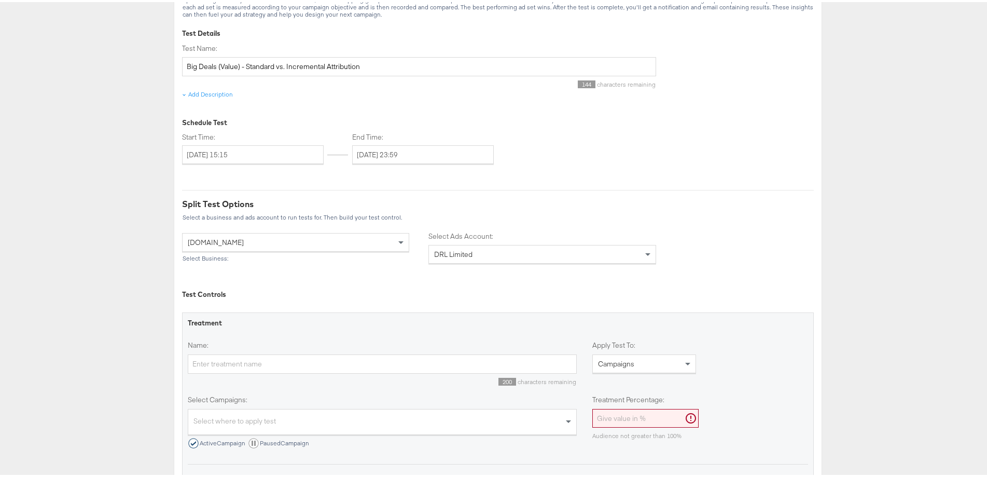
scroll to position [259, 0]
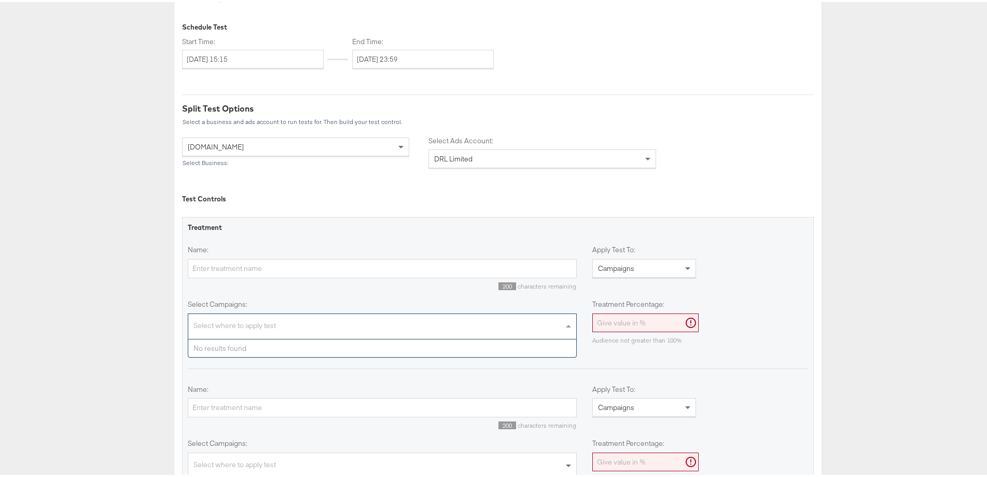
click at [229, 318] on div "Select where to apply test" at bounding box center [382, 325] width 388 height 22
paste input "(AO [GEOGRAPHIC_DATA]) AO Big Deals"
type input "(AO [GEOGRAPHIC_DATA]) AO Big Deals"
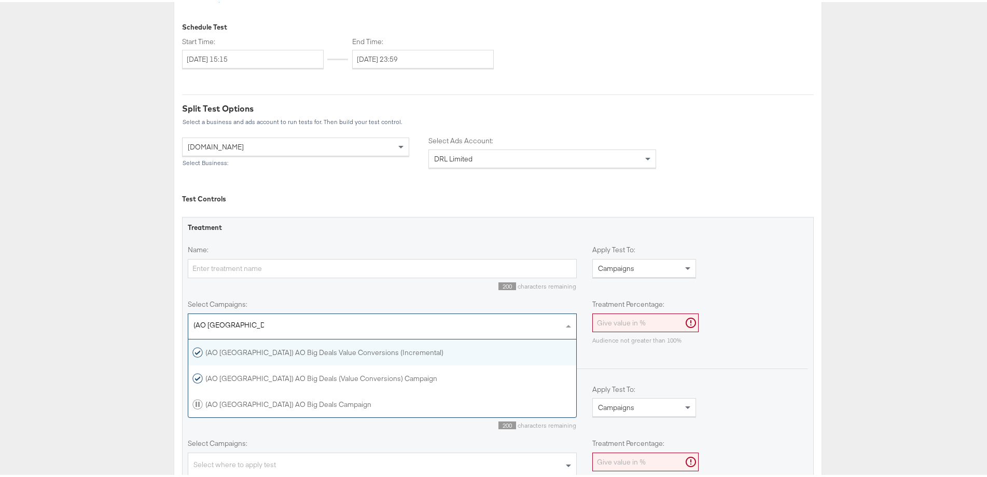
scroll to position [69, 379]
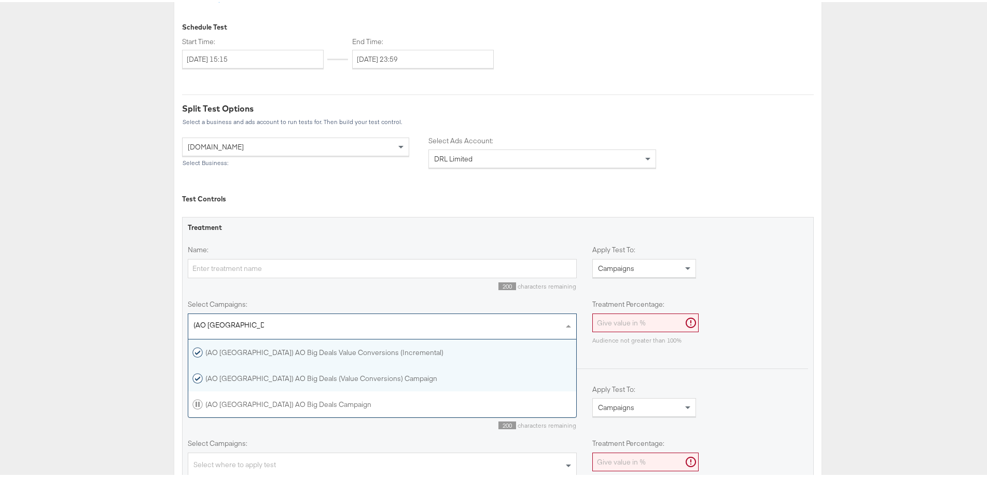
click at [285, 383] on div "(AO [GEOGRAPHIC_DATA]) AO Big Deals (Value Conversions) Campaign" at bounding box center [382, 376] width 388 height 26
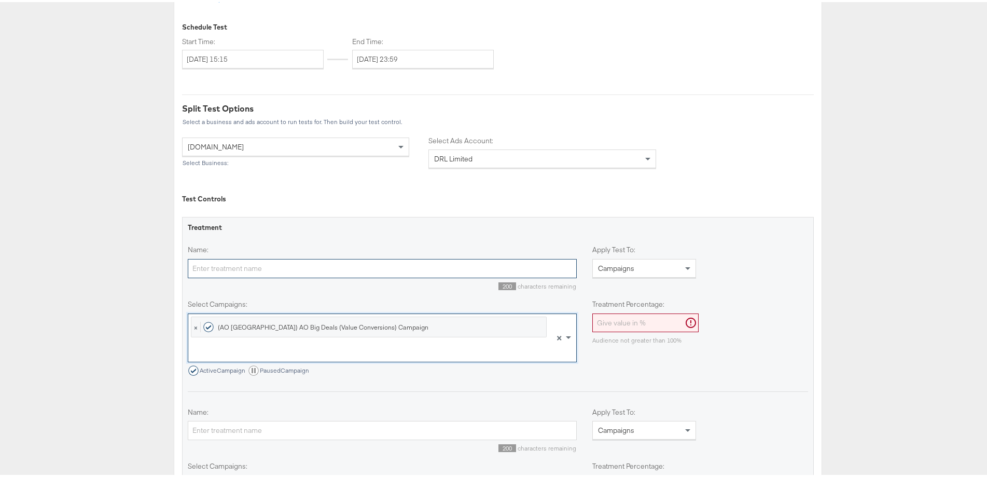
click at [272, 266] on input "Name:" at bounding box center [382, 266] width 389 height 19
type input "BAU - Standard Attribution"
click at [600, 316] on input "Treatment Percentage:" at bounding box center [645, 320] width 106 height 19
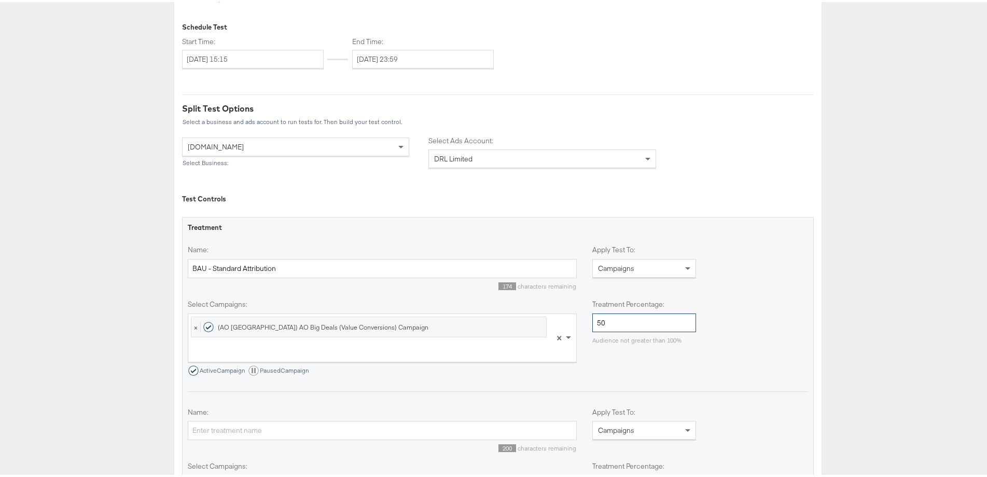
type input "50"
click at [100, 348] on div "Ad Studies Split Tests Creation Cancel SPLIT TEST: Test your ads and choose the…" at bounding box center [498, 189] width 996 height 793
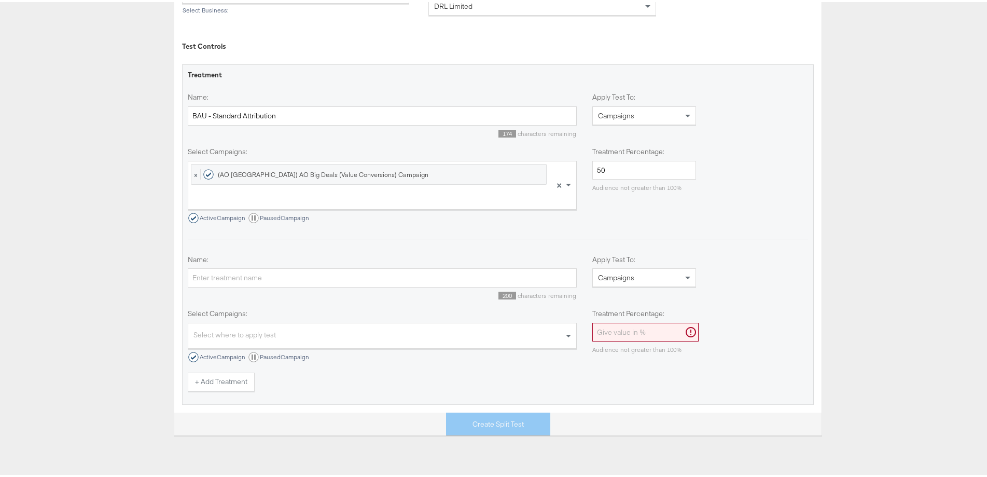
scroll to position [415, 0]
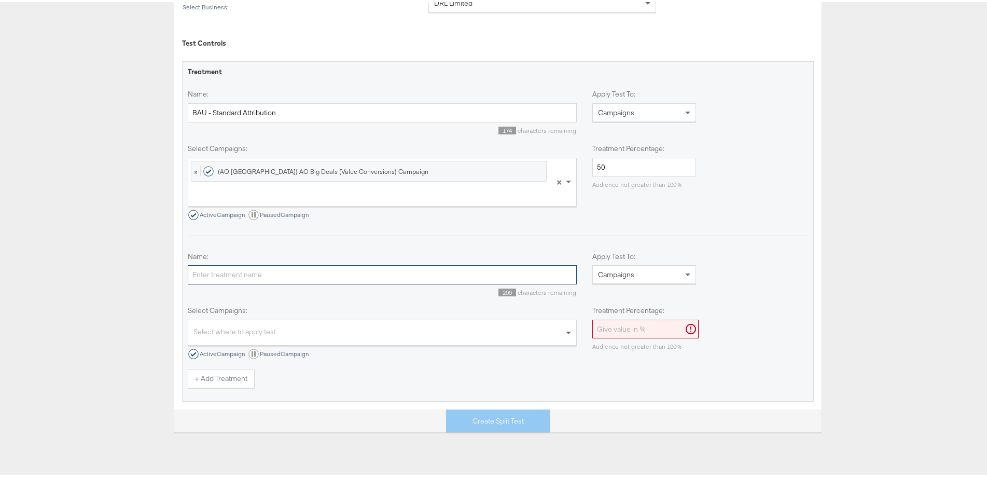
click at [254, 276] on input "Name:" at bounding box center [382, 272] width 389 height 19
type input "TEST - Incremental Attribution"
click at [253, 325] on div "Select where to apply test" at bounding box center [382, 332] width 388 height 22
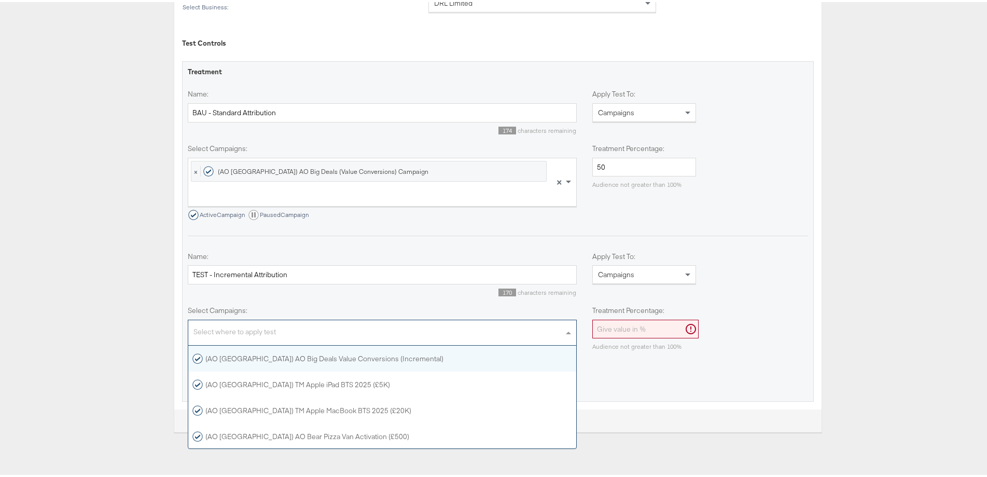
scroll to position [9, 9]
paste input "(AO [GEOGRAPHIC_DATA]) AO Big Deals"
type input "(AO [GEOGRAPHIC_DATA]) AO Big Deals"
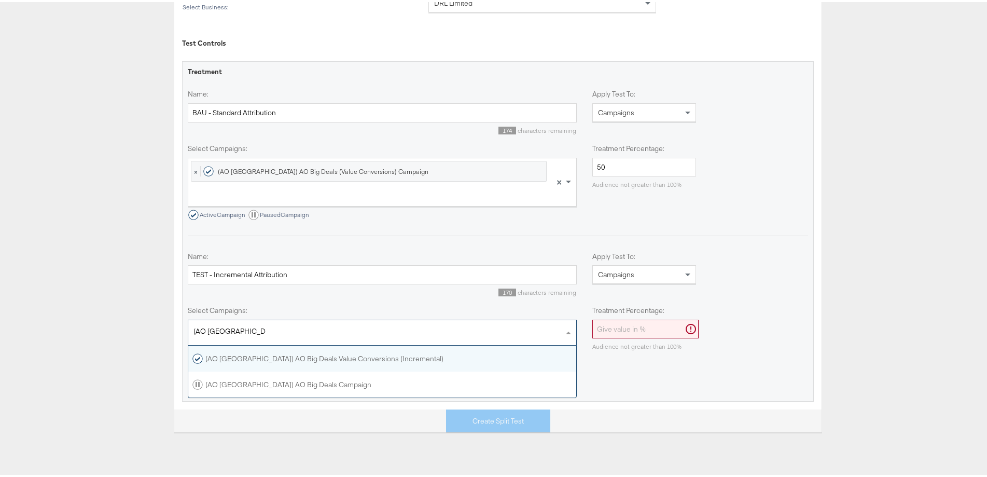
scroll to position [43, 379]
click at [260, 359] on div "(AO [GEOGRAPHIC_DATA]) AO Big Deals Value Conversions (Incremental)" at bounding box center [317, 356] width 251 height 10
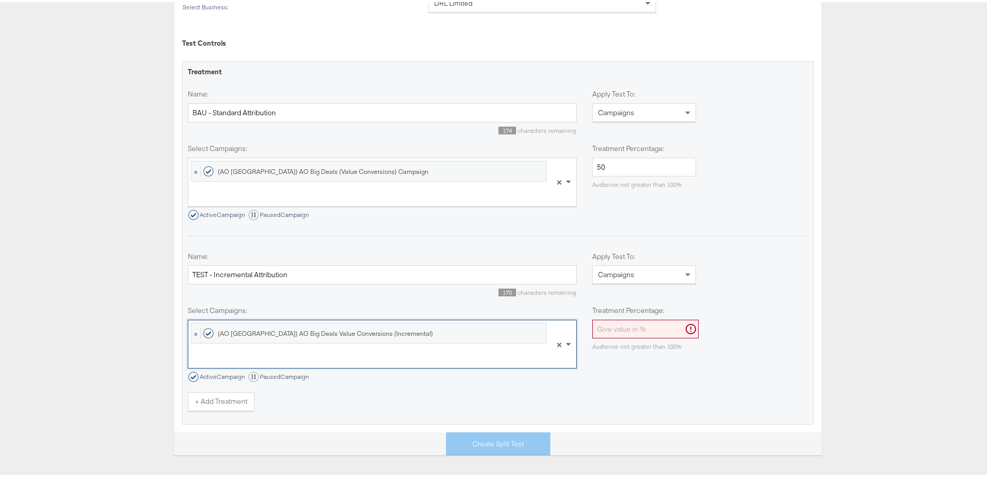
click at [631, 319] on input "Treatment Percentage:" at bounding box center [645, 326] width 106 height 19
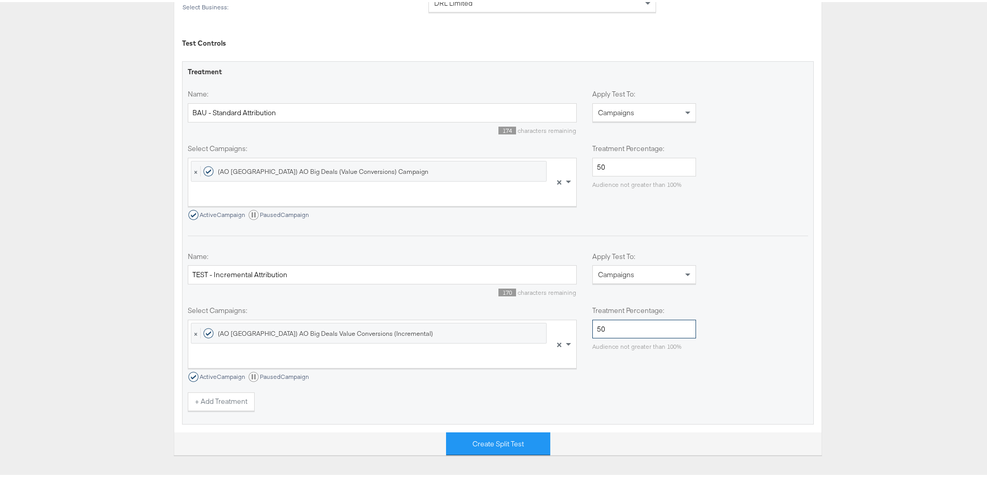
type input "50"
click at [113, 211] on div "Ad Studies Split Tests Creation Cancel SPLIT TEST: Test your ads and choose the…" at bounding box center [498, 45] width 996 height 816
click at [61, 215] on div "Ad Studies Split Tests Creation Cancel SPLIT TEST: Test your ads and choose the…" at bounding box center [498, 45] width 996 height 816
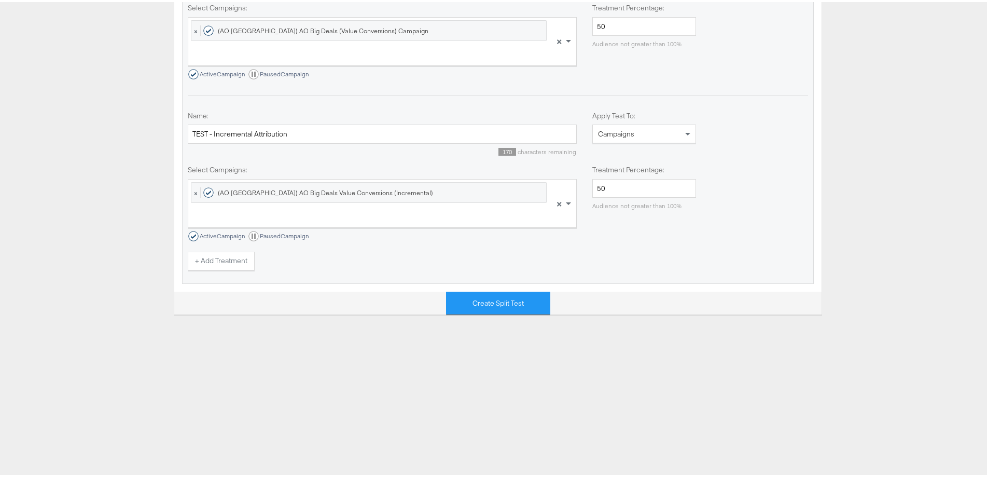
scroll to position [557, 0]
click at [533, 300] on button "Create Split Test" at bounding box center [498, 299] width 104 height 23
